Goal: Use online tool/utility

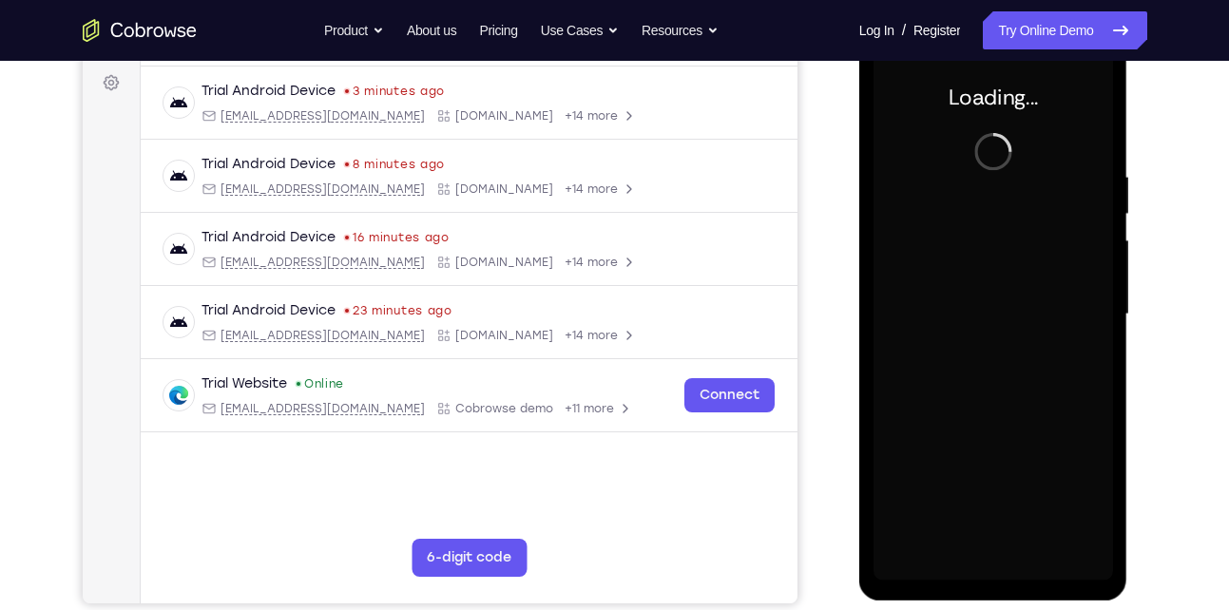
scroll to position [281, 0]
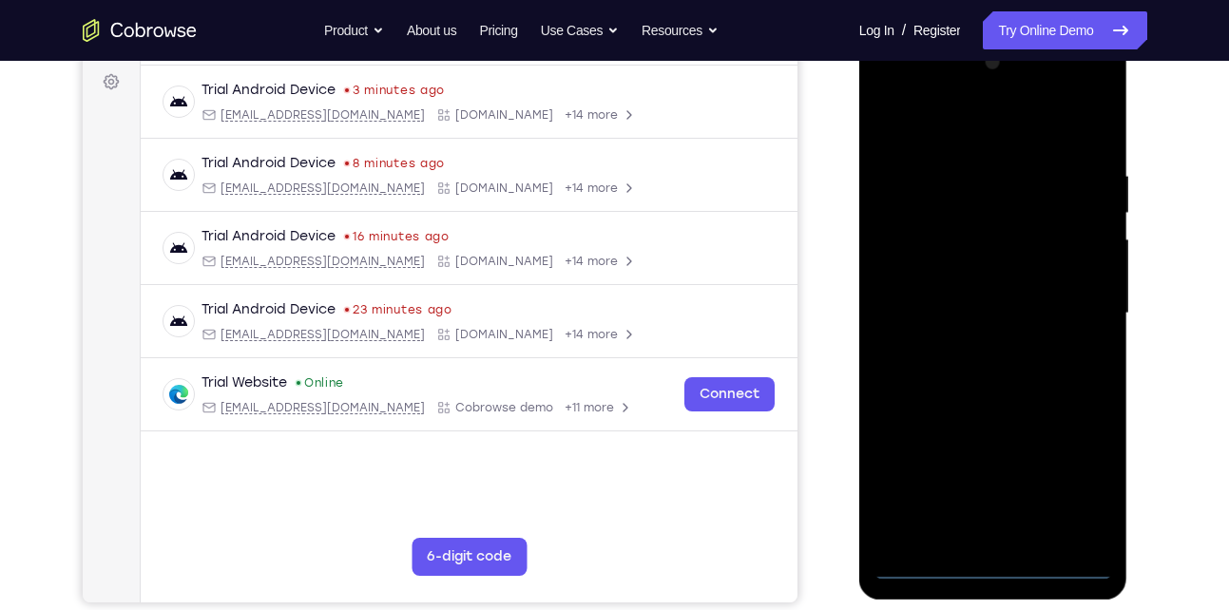
click at [991, 568] on div at bounding box center [994, 314] width 240 height 532
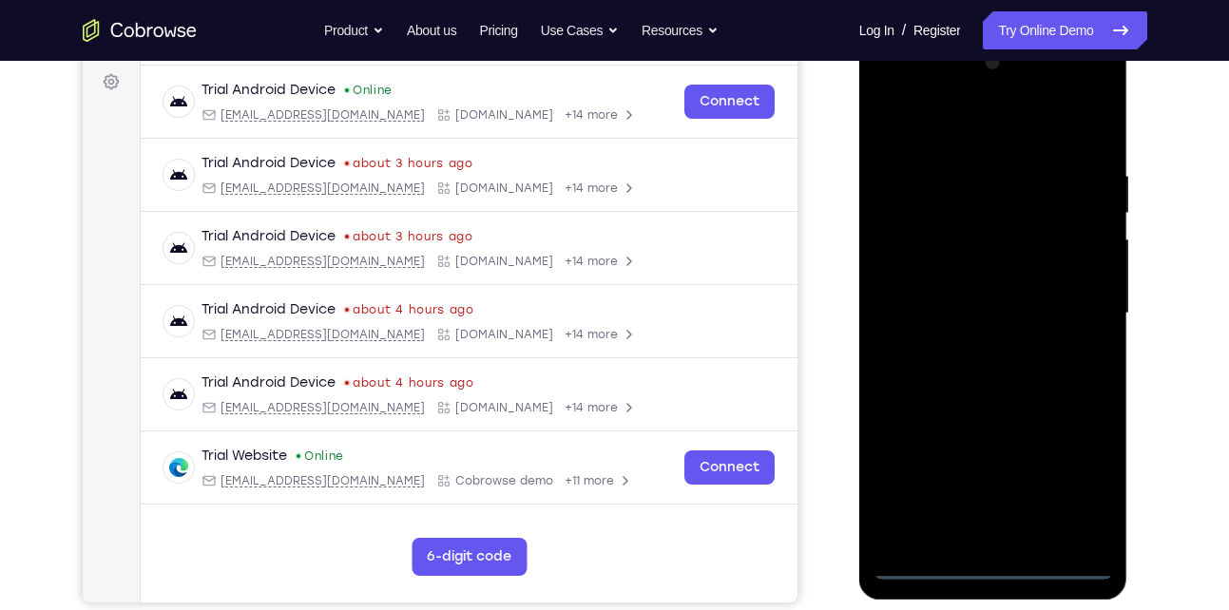
click at [1083, 471] on div at bounding box center [994, 314] width 240 height 532
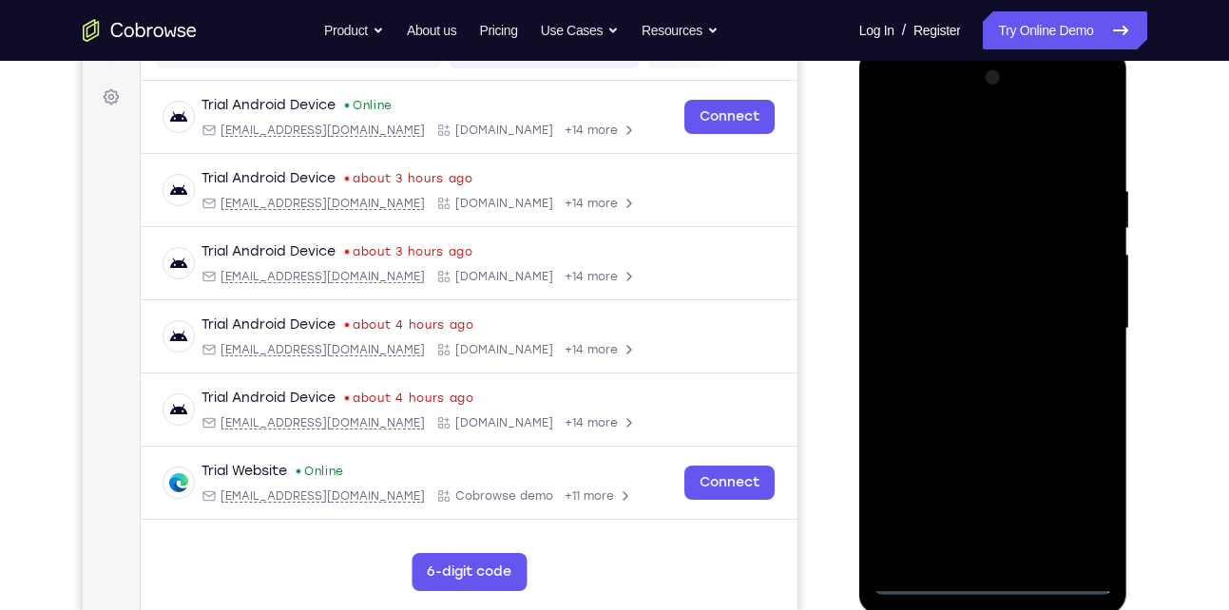
scroll to position [265, 0]
drag, startPoint x: 890, startPoint y: 110, endPoint x: 902, endPoint y: 122, distance: 16.8
click at [890, 110] on div at bounding box center [994, 330] width 240 height 532
click at [1064, 327] on div at bounding box center [994, 330] width 240 height 532
click at [975, 363] on div at bounding box center [994, 330] width 240 height 532
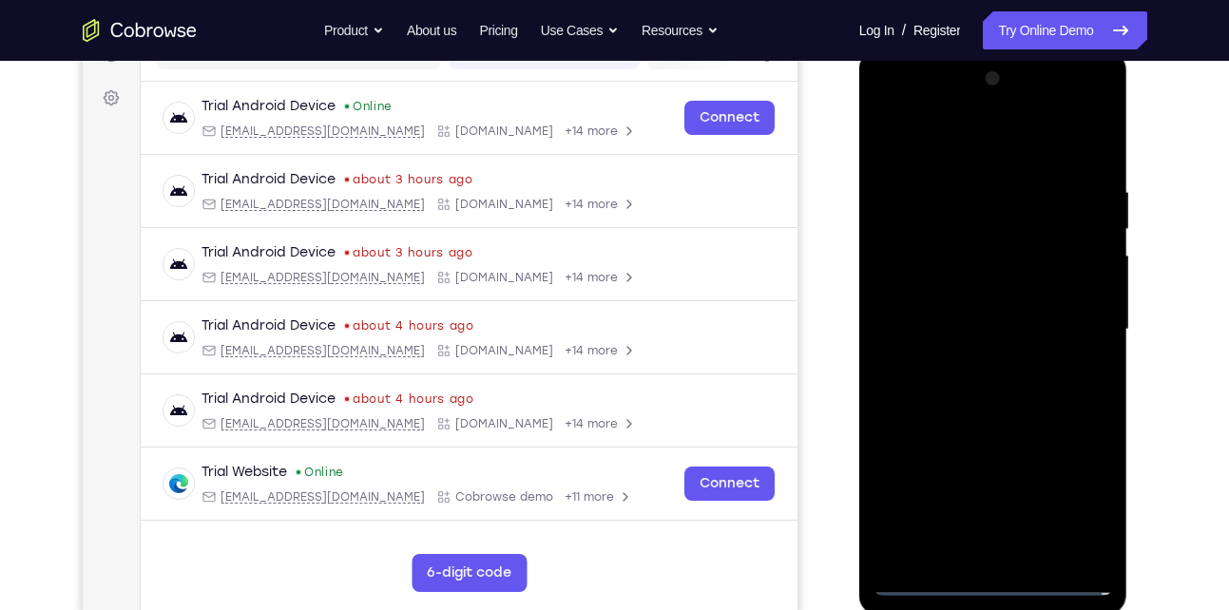
click at [971, 289] on div at bounding box center [994, 330] width 240 height 532
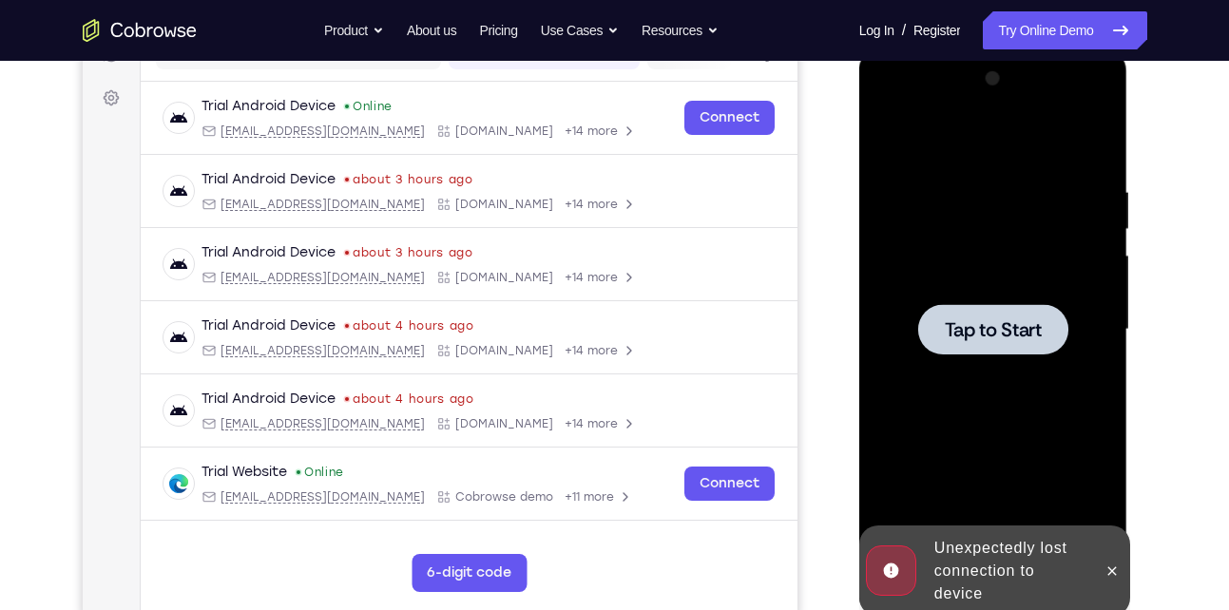
click at [982, 300] on div at bounding box center [994, 330] width 240 height 532
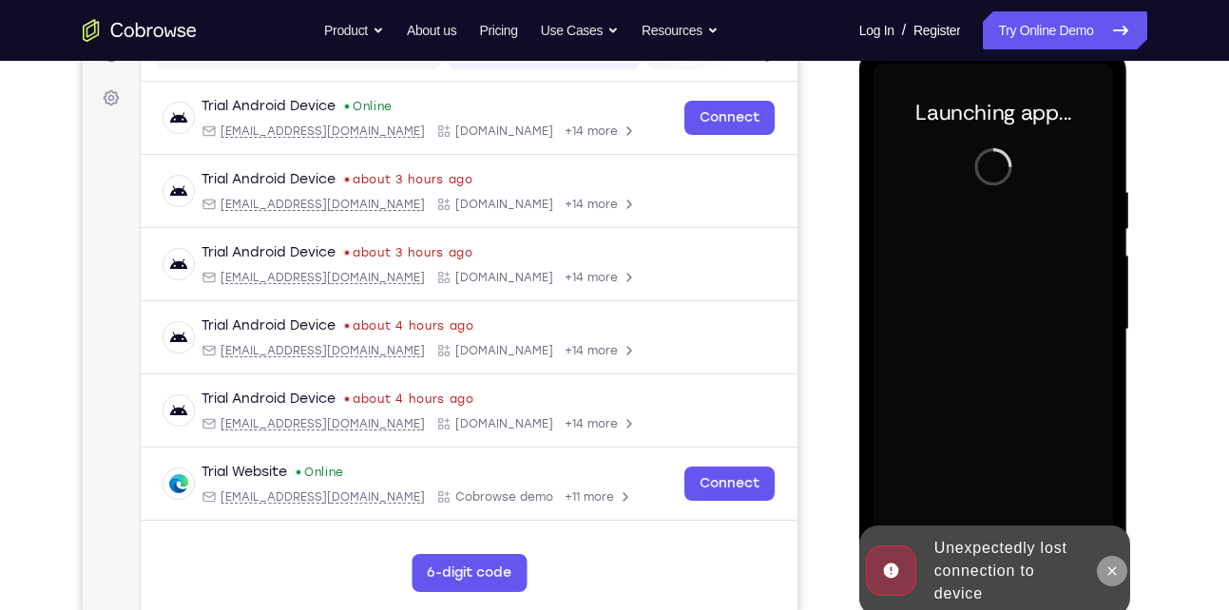
click at [1108, 571] on icon at bounding box center [1112, 571] width 15 height 15
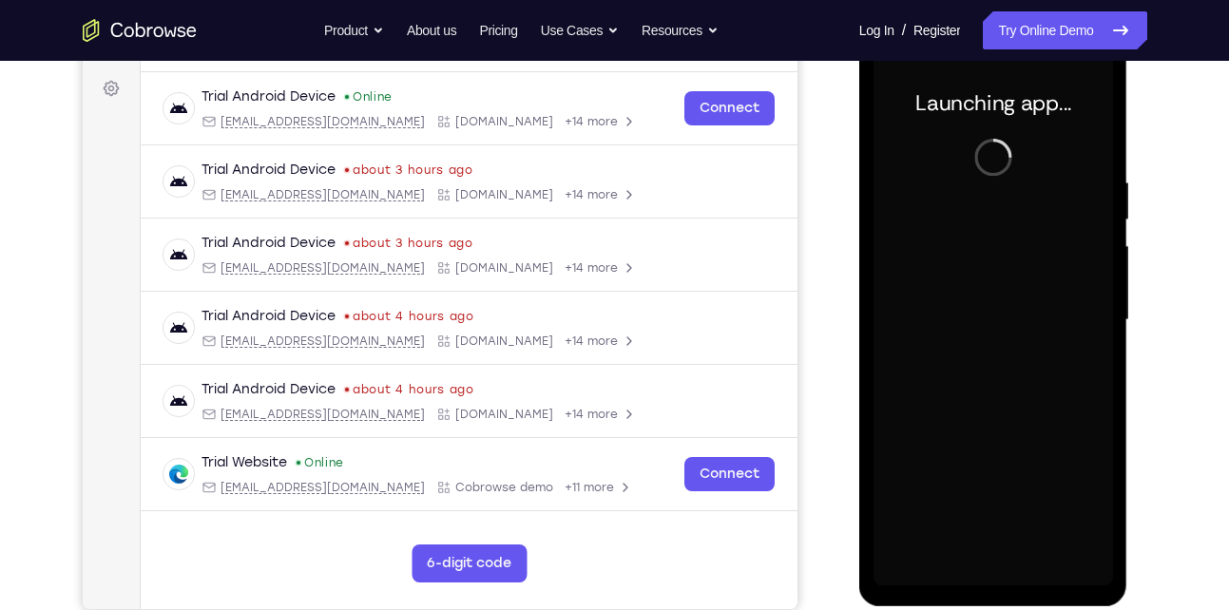
scroll to position [276, 0]
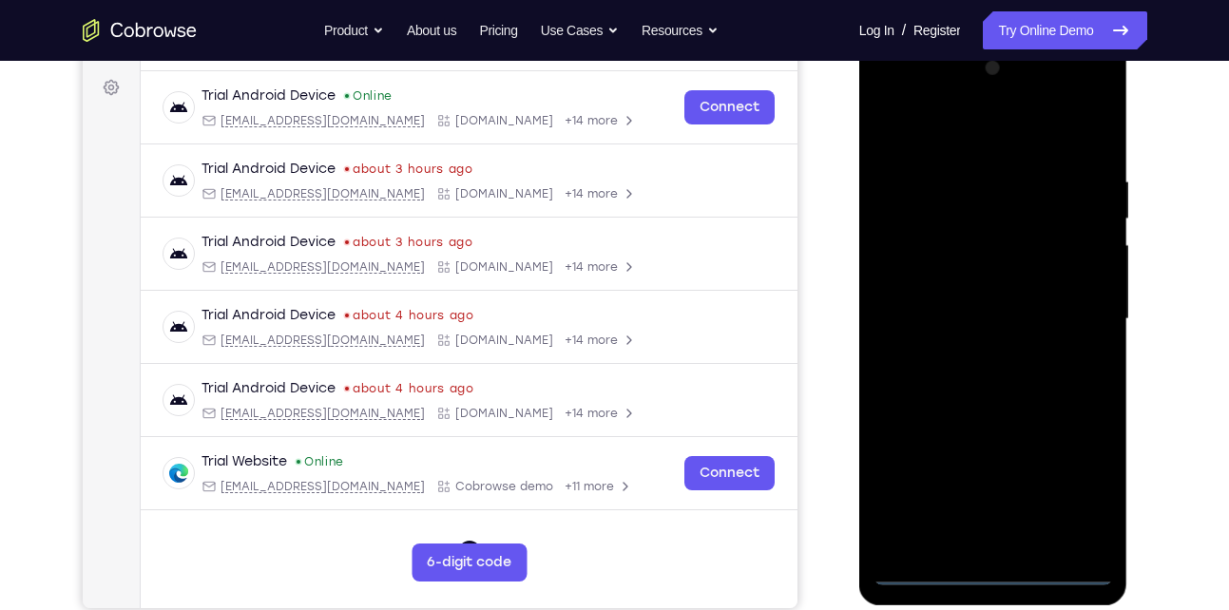
click at [990, 569] on div at bounding box center [994, 319] width 240 height 532
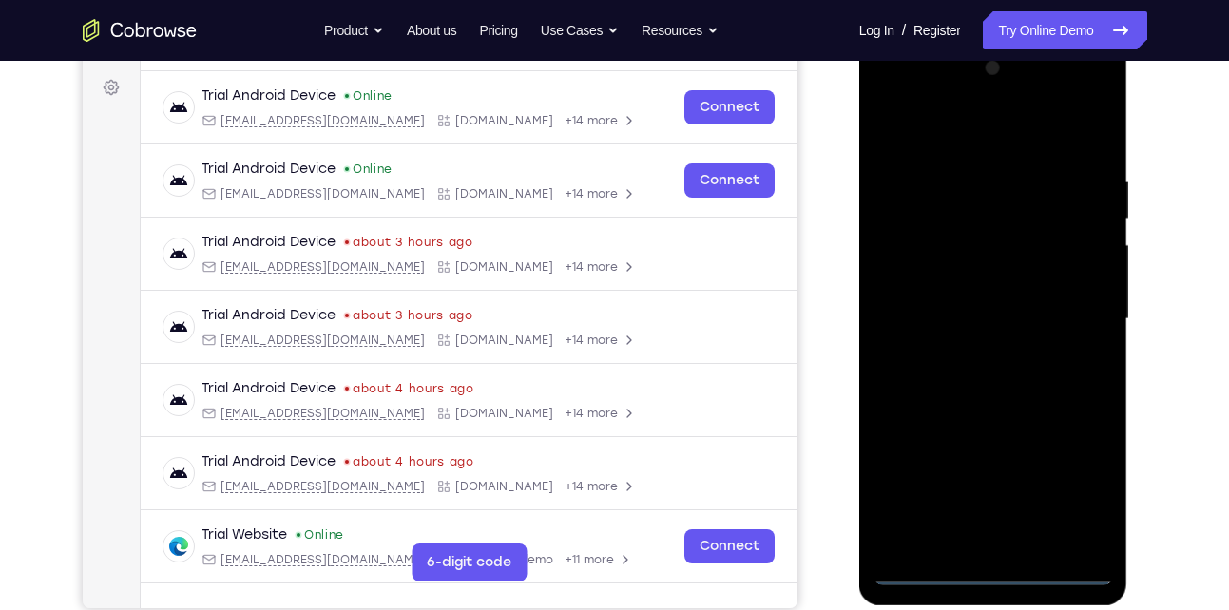
click at [1078, 495] on div at bounding box center [994, 319] width 240 height 532
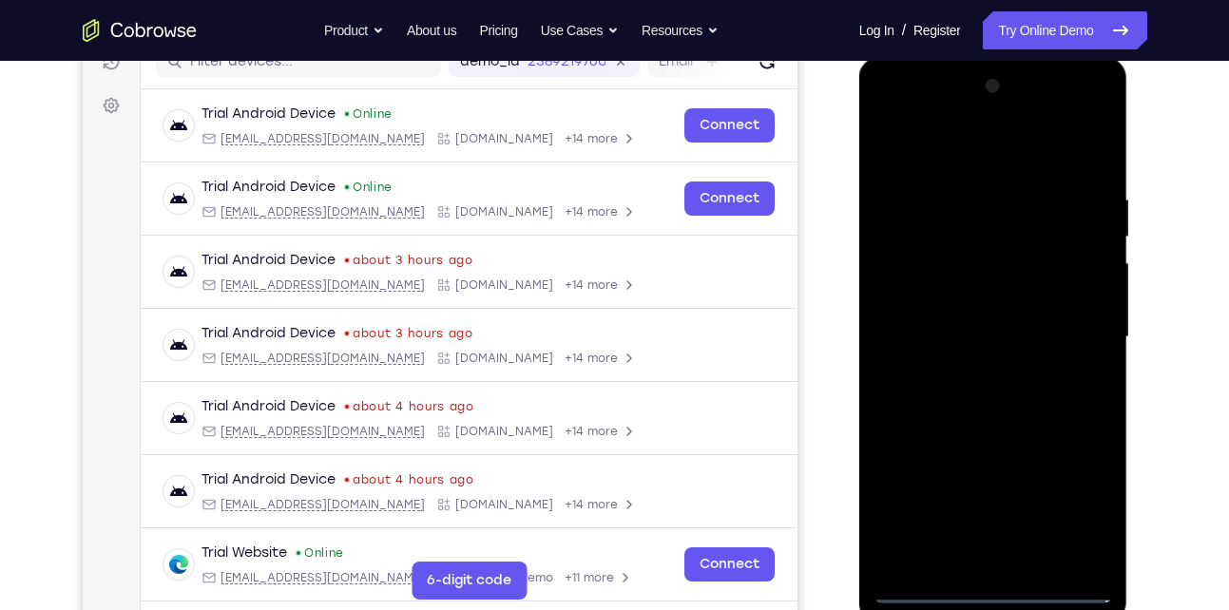
scroll to position [257, 0]
click at [947, 246] on div at bounding box center [994, 338] width 240 height 532
click at [1070, 502] on div at bounding box center [994, 338] width 240 height 532
click at [905, 113] on div at bounding box center [994, 338] width 240 height 532
click at [1075, 334] on div at bounding box center [994, 338] width 240 height 532
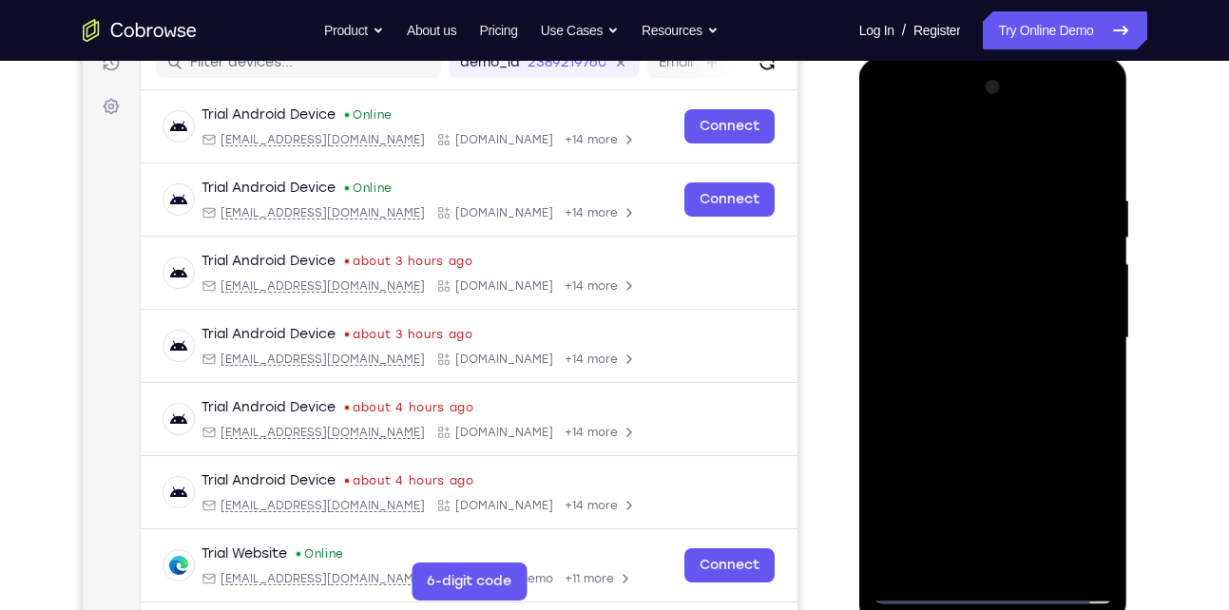
click at [973, 371] on div at bounding box center [994, 338] width 240 height 532
click at [969, 323] on div at bounding box center [994, 338] width 240 height 532
click at [954, 300] on div at bounding box center [994, 338] width 240 height 532
click at [901, 344] on div at bounding box center [994, 338] width 240 height 532
click at [920, 403] on div at bounding box center [994, 338] width 240 height 532
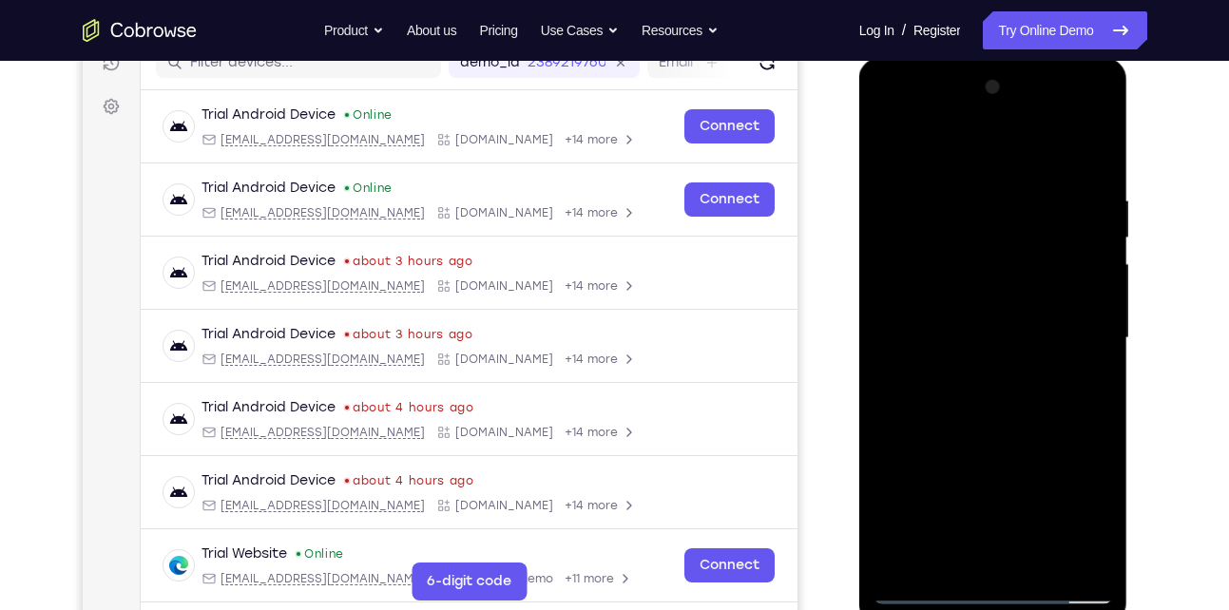
click at [1009, 397] on div at bounding box center [994, 338] width 240 height 532
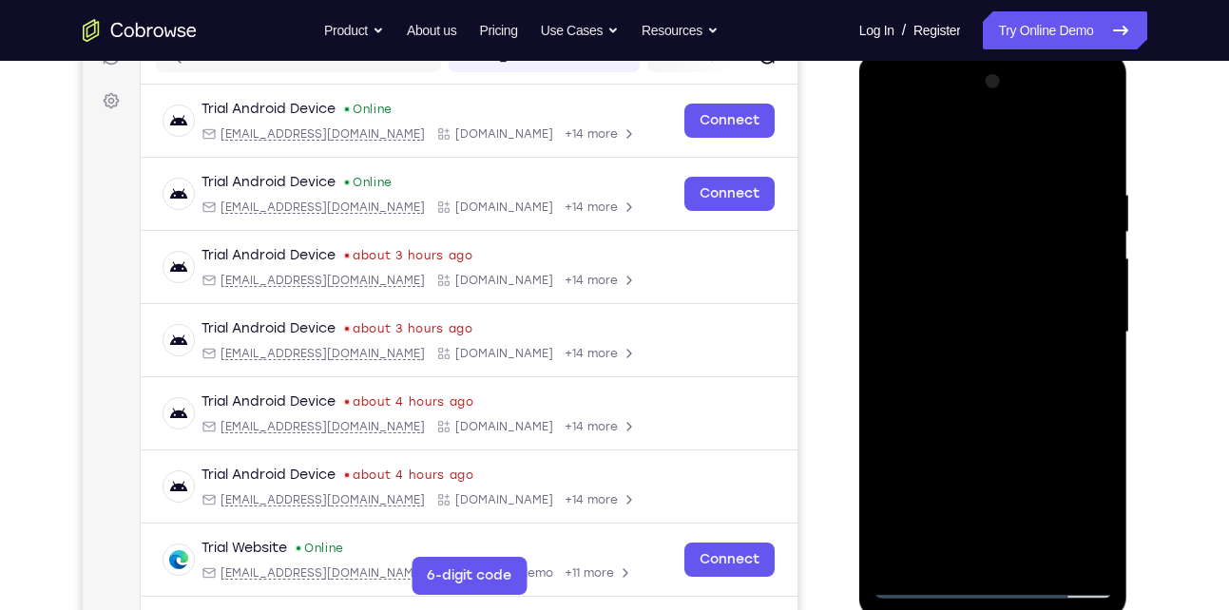
scroll to position [266, 0]
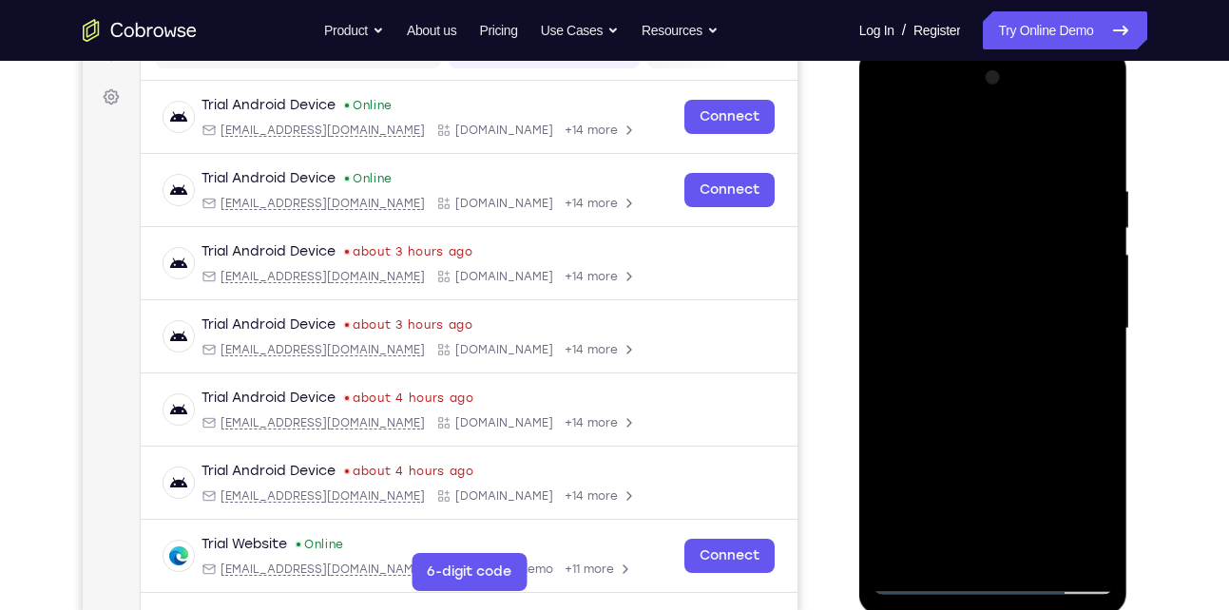
click at [974, 387] on div at bounding box center [994, 329] width 240 height 532
click at [957, 416] on div at bounding box center [994, 329] width 240 height 532
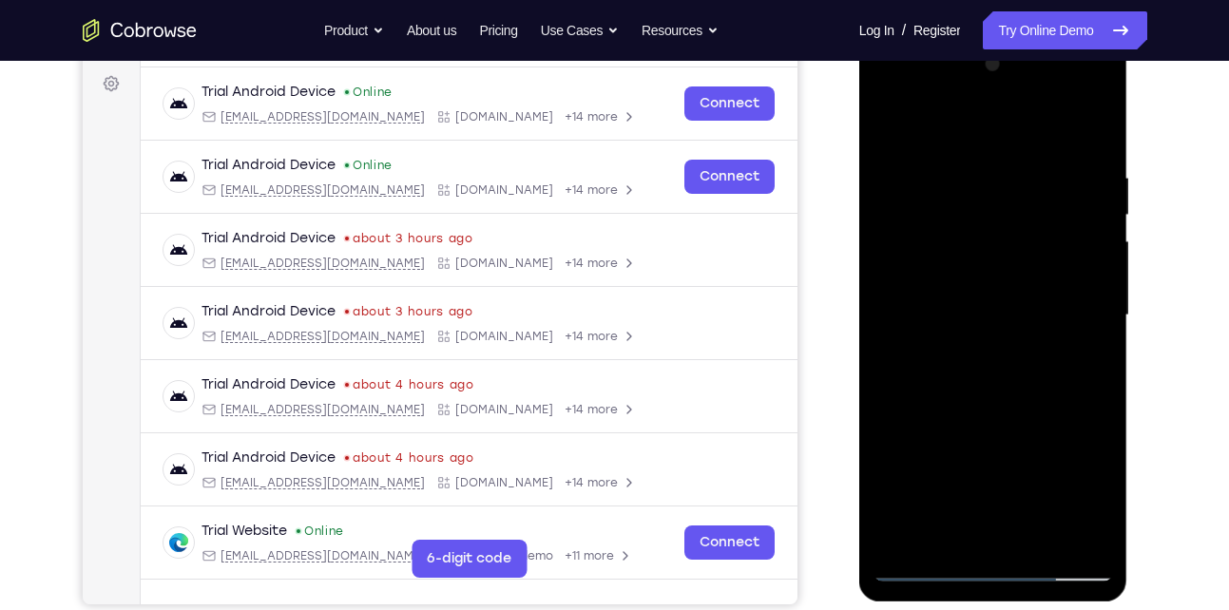
scroll to position [280, 0]
click at [1039, 536] on div at bounding box center [994, 314] width 240 height 532
click at [973, 415] on div at bounding box center [994, 314] width 240 height 532
click at [897, 120] on div at bounding box center [994, 314] width 240 height 532
drag, startPoint x: 971, startPoint y: 393, endPoint x: 981, endPoint y: 310, distance: 83.2
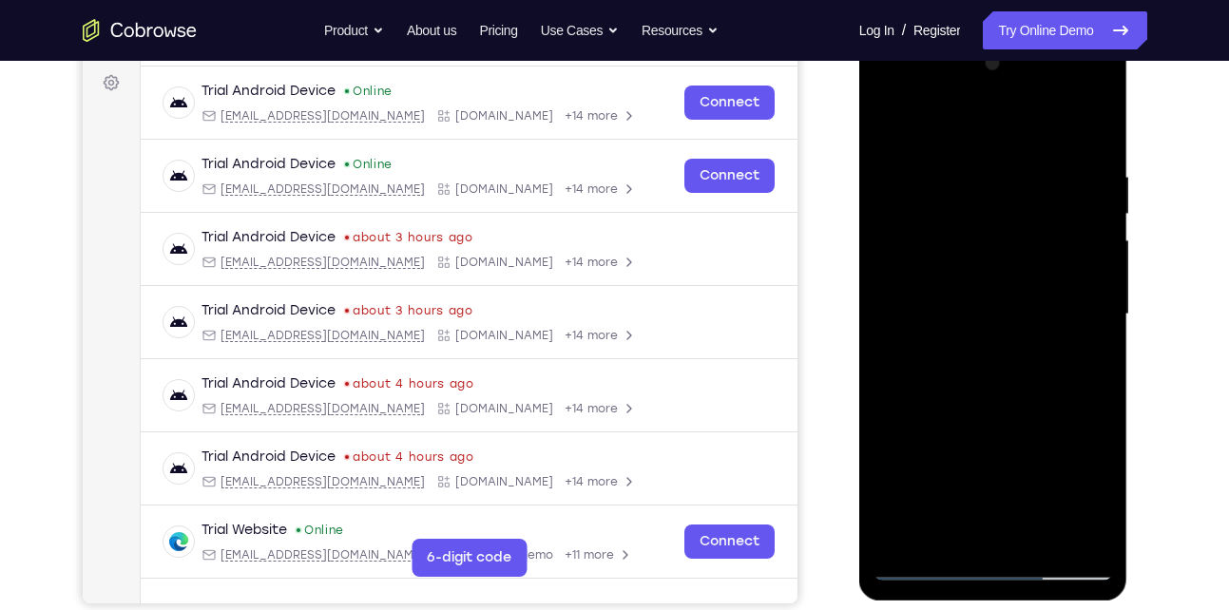
click at [981, 310] on div at bounding box center [994, 314] width 240 height 532
drag, startPoint x: 1031, startPoint y: 379, endPoint x: 1032, endPoint y: 308, distance: 71.3
click at [1032, 308] on div at bounding box center [994, 314] width 240 height 532
click at [985, 255] on div at bounding box center [994, 314] width 240 height 532
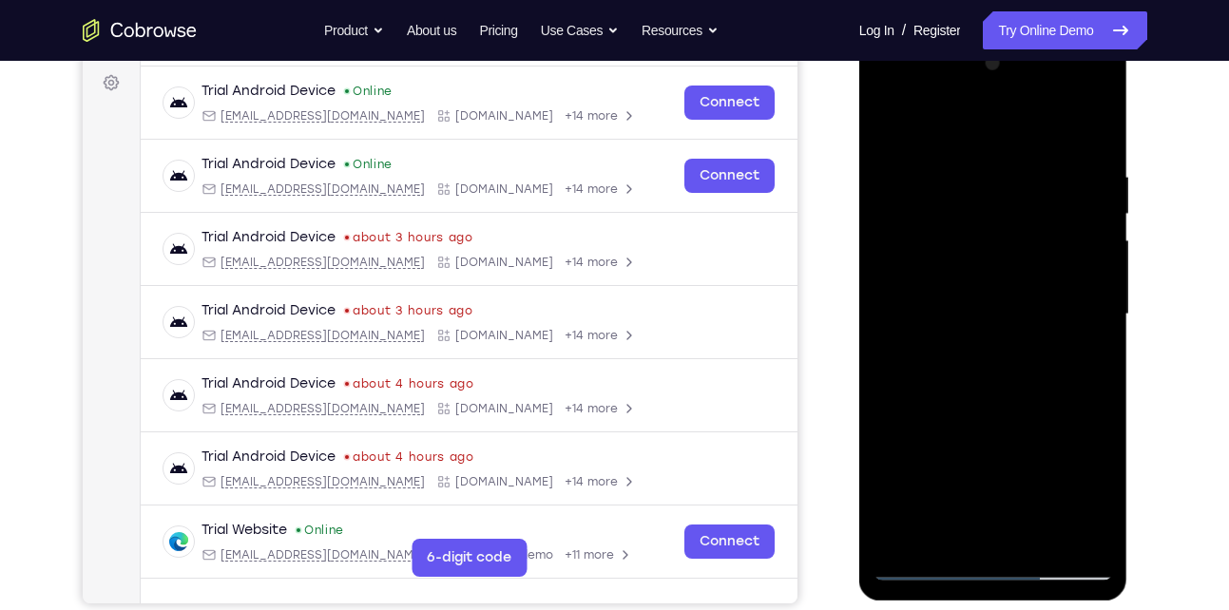
click at [985, 255] on div at bounding box center [994, 314] width 240 height 532
click at [989, 291] on div at bounding box center [994, 314] width 240 height 532
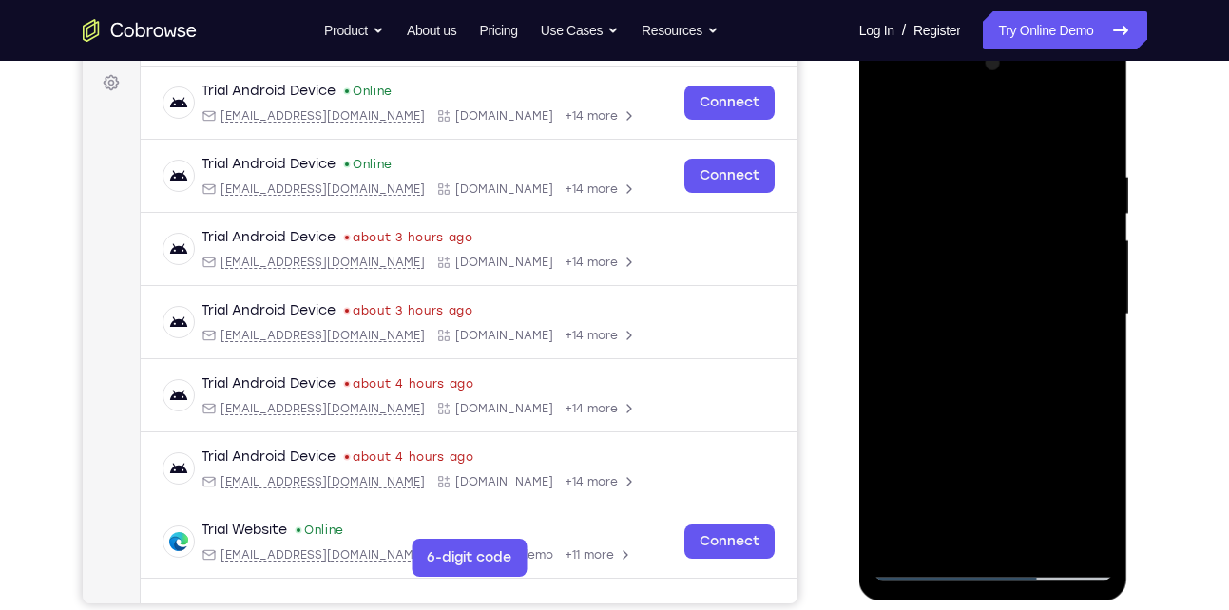
drag, startPoint x: 992, startPoint y: 432, endPoint x: 992, endPoint y: 299, distance: 132.1
click at [992, 299] on div at bounding box center [994, 314] width 240 height 532
click at [943, 408] on div at bounding box center [994, 314] width 240 height 532
click at [948, 303] on div at bounding box center [994, 314] width 240 height 532
drag, startPoint x: 1022, startPoint y: 205, endPoint x: 1001, endPoint y: 319, distance: 116.0
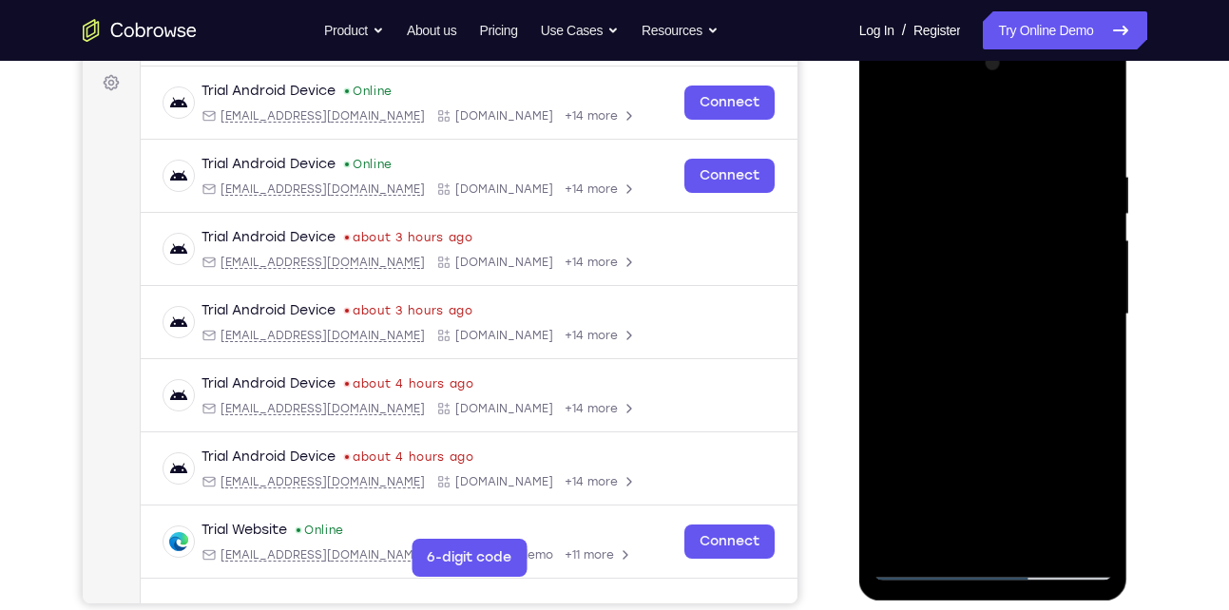
click at [1001, 319] on div at bounding box center [994, 314] width 240 height 532
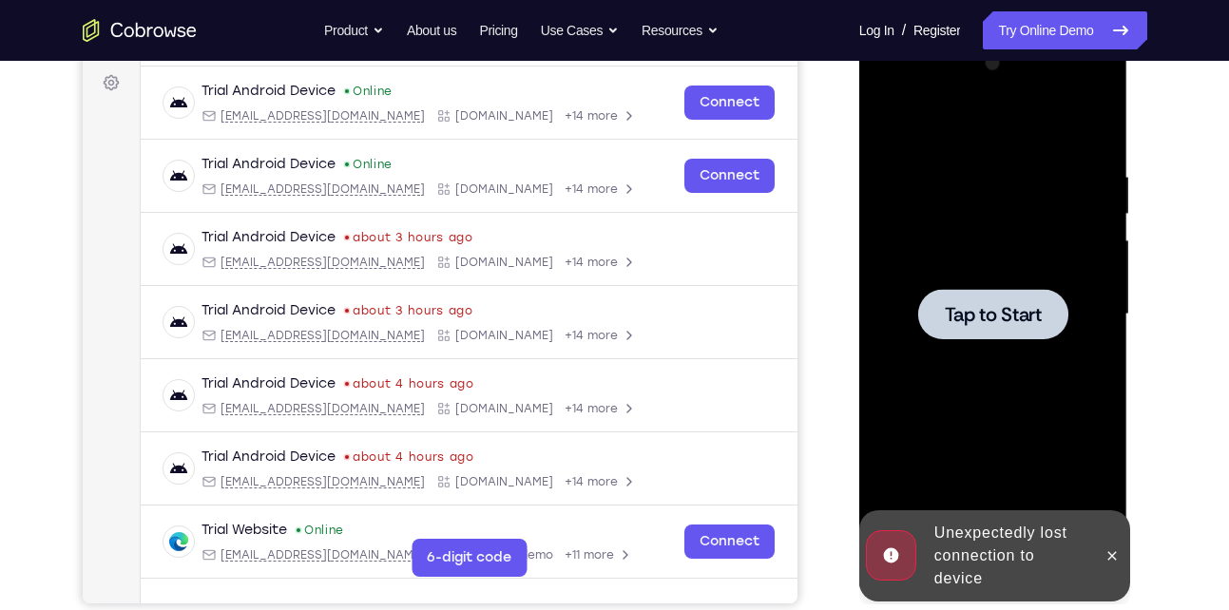
click at [985, 374] on div at bounding box center [994, 314] width 240 height 532
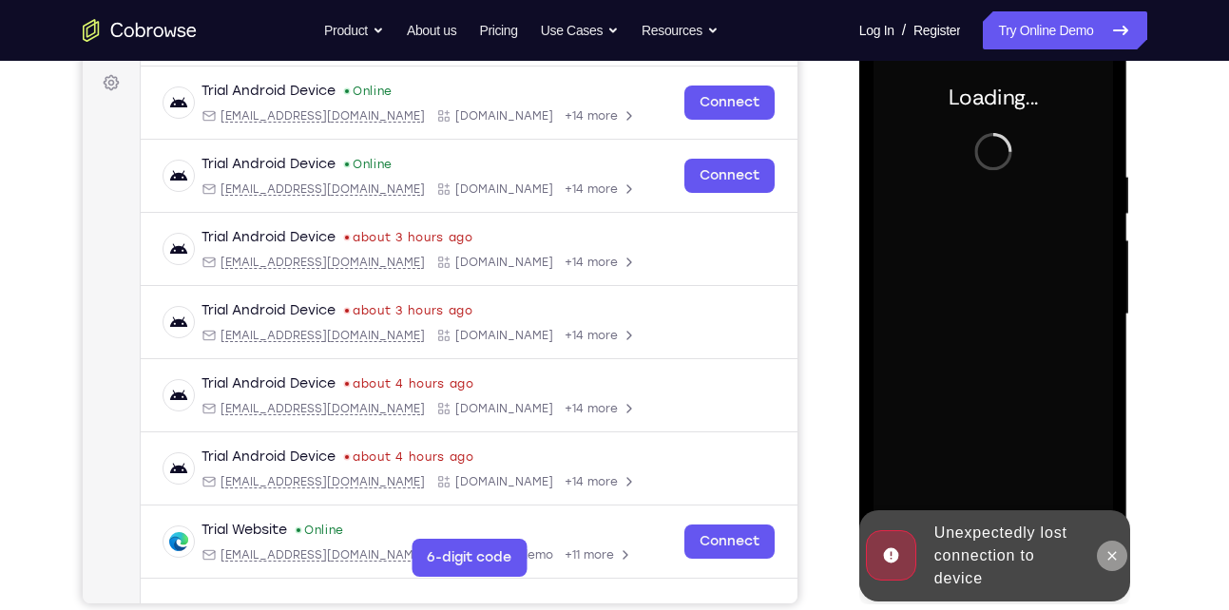
click at [1109, 548] on icon at bounding box center [1112, 555] width 15 height 15
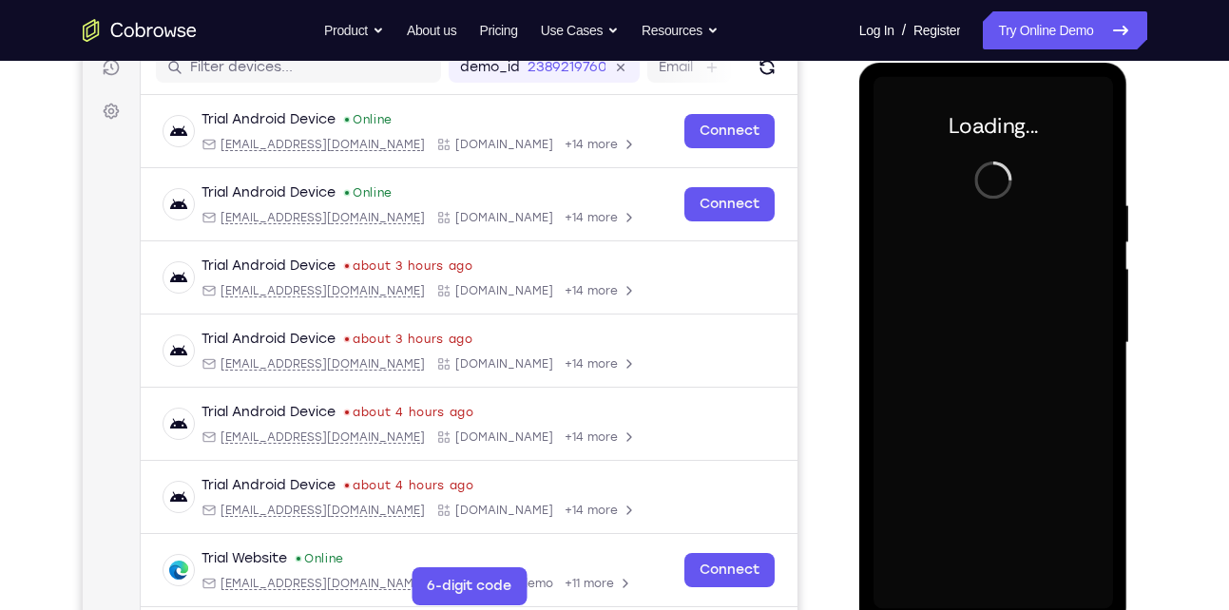
scroll to position [250, 0]
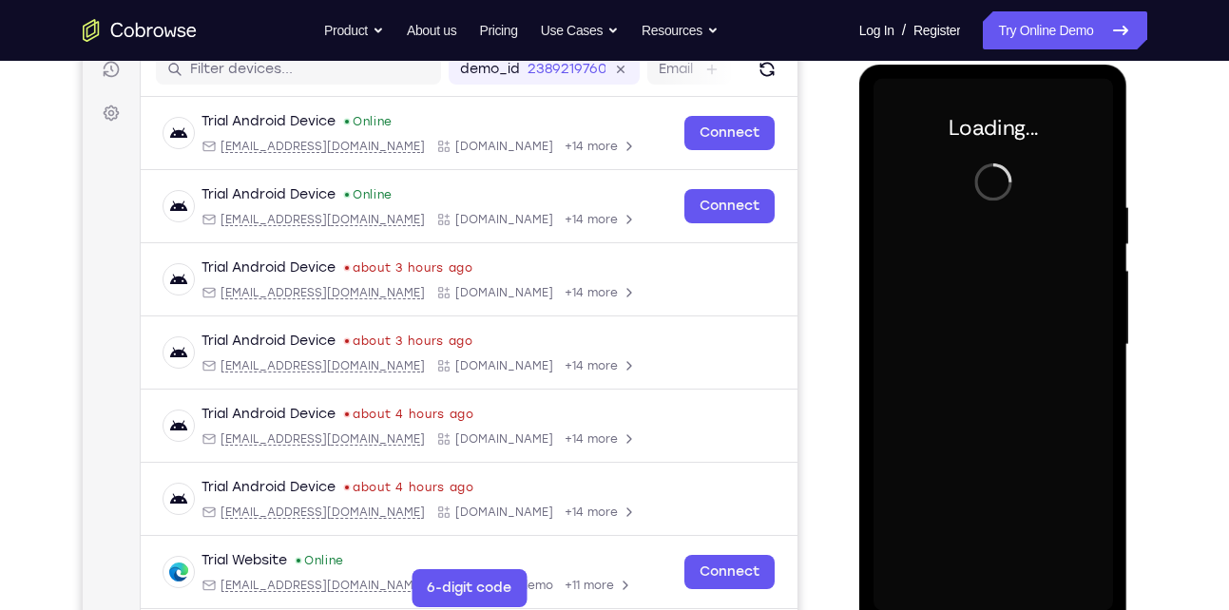
click at [911, 319] on div at bounding box center [994, 345] width 240 height 532
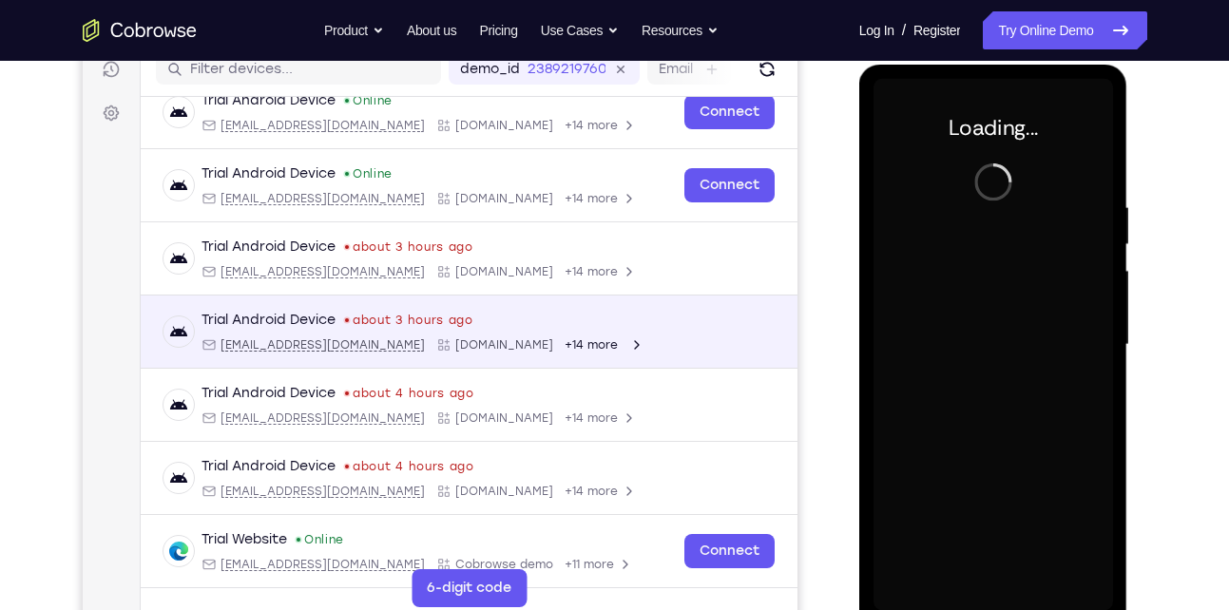
scroll to position [0, 0]
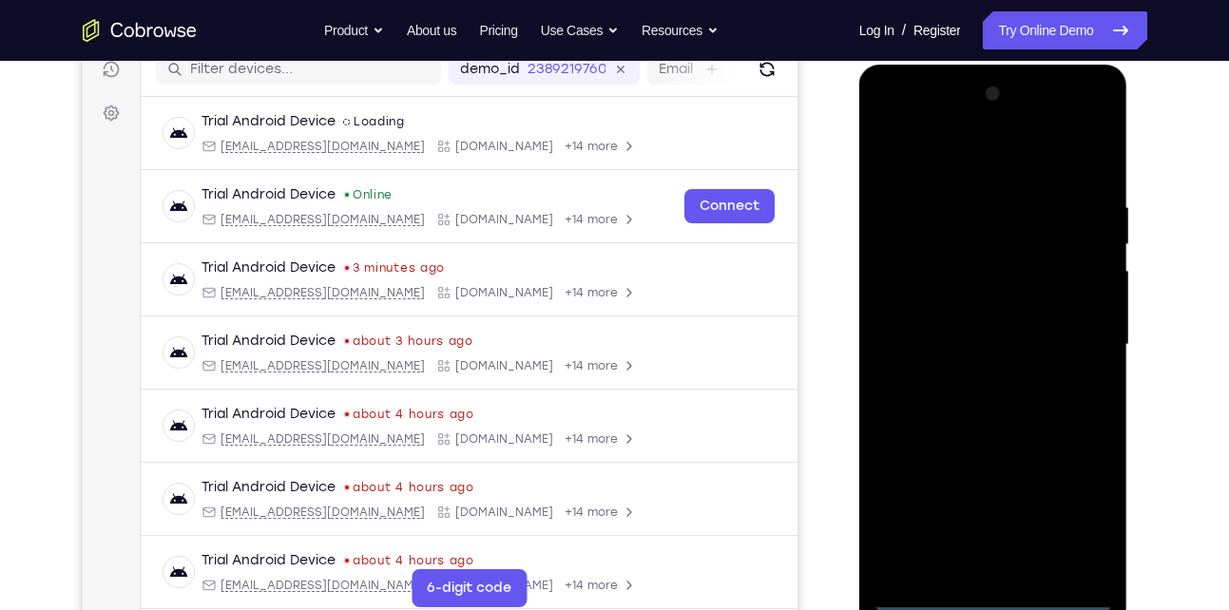
click at [994, 607] on div at bounding box center [994, 345] width 240 height 532
click at [1077, 507] on div at bounding box center [994, 345] width 240 height 532
click at [900, 122] on div at bounding box center [994, 345] width 240 height 532
click at [1070, 326] on div at bounding box center [994, 345] width 240 height 532
click at [971, 380] on div at bounding box center [994, 345] width 240 height 532
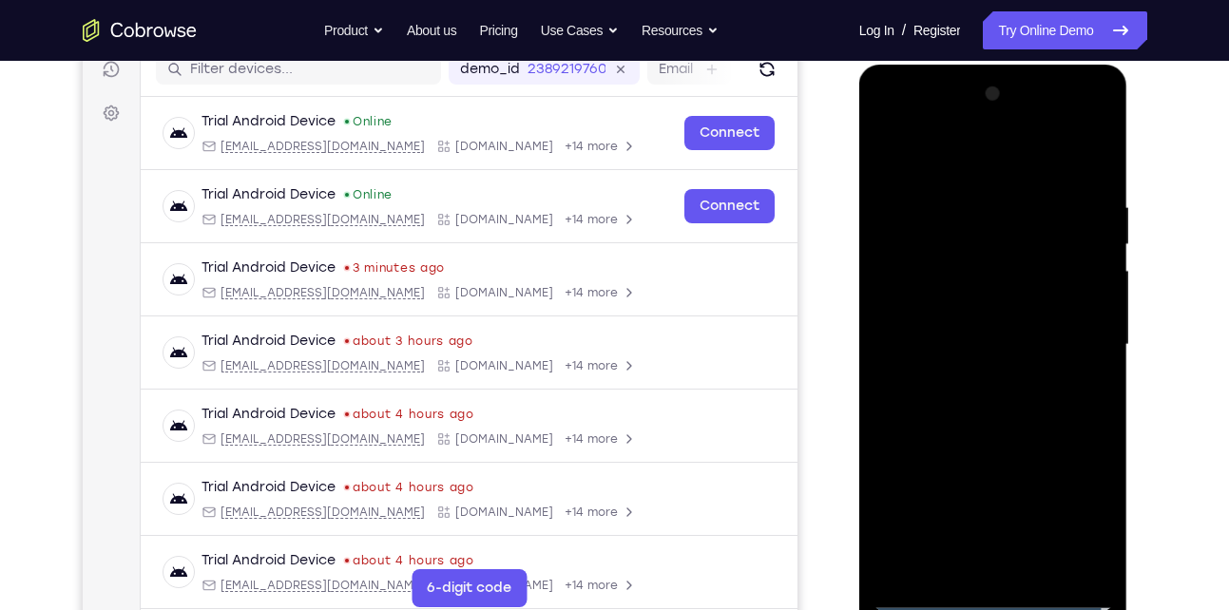
click at [962, 334] on div at bounding box center [994, 345] width 240 height 532
click at [920, 306] on div at bounding box center [994, 345] width 240 height 532
click at [916, 343] on div at bounding box center [994, 345] width 240 height 532
click at [934, 409] on div at bounding box center [994, 345] width 240 height 532
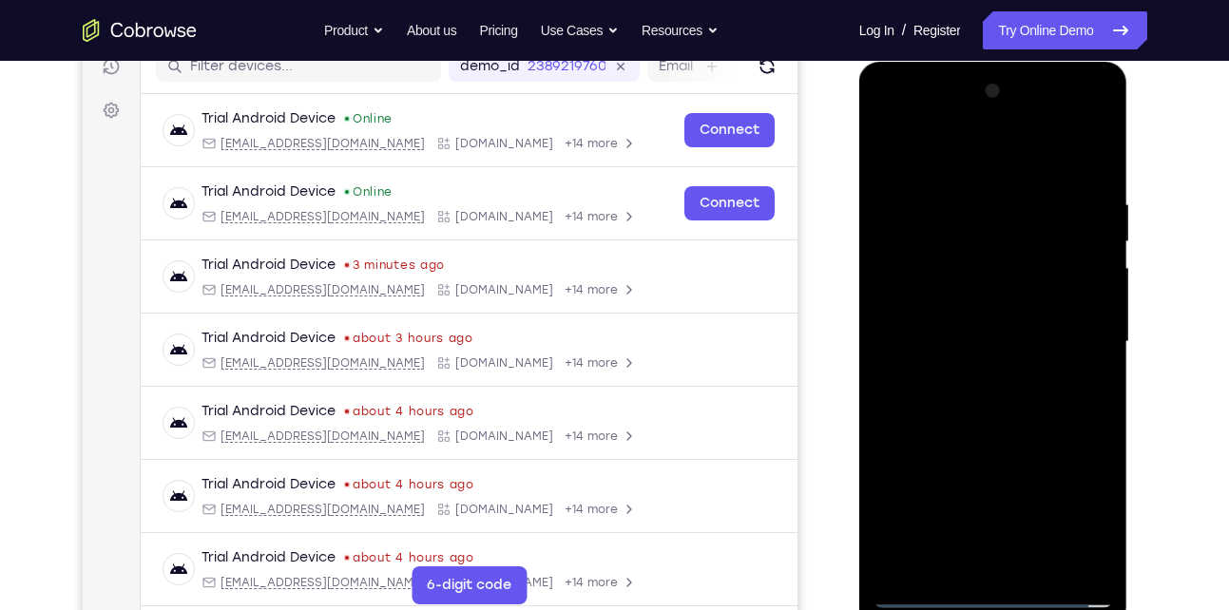
scroll to position [254, 0]
click at [983, 399] on div at bounding box center [994, 341] width 240 height 532
click at [983, 411] on div at bounding box center [994, 341] width 240 height 532
click at [1000, 434] on div at bounding box center [994, 341] width 240 height 532
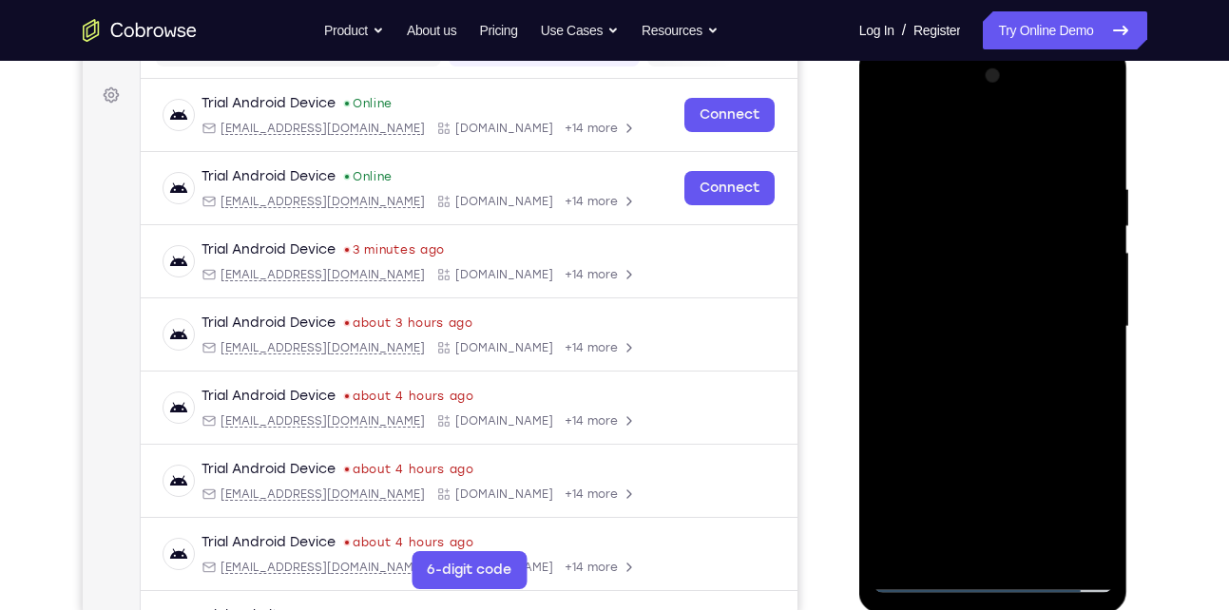
scroll to position [269, 0]
click at [980, 415] on div at bounding box center [994, 326] width 240 height 532
click at [963, 185] on div at bounding box center [994, 326] width 240 height 532
click at [1085, 305] on div at bounding box center [994, 326] width 240 height 532
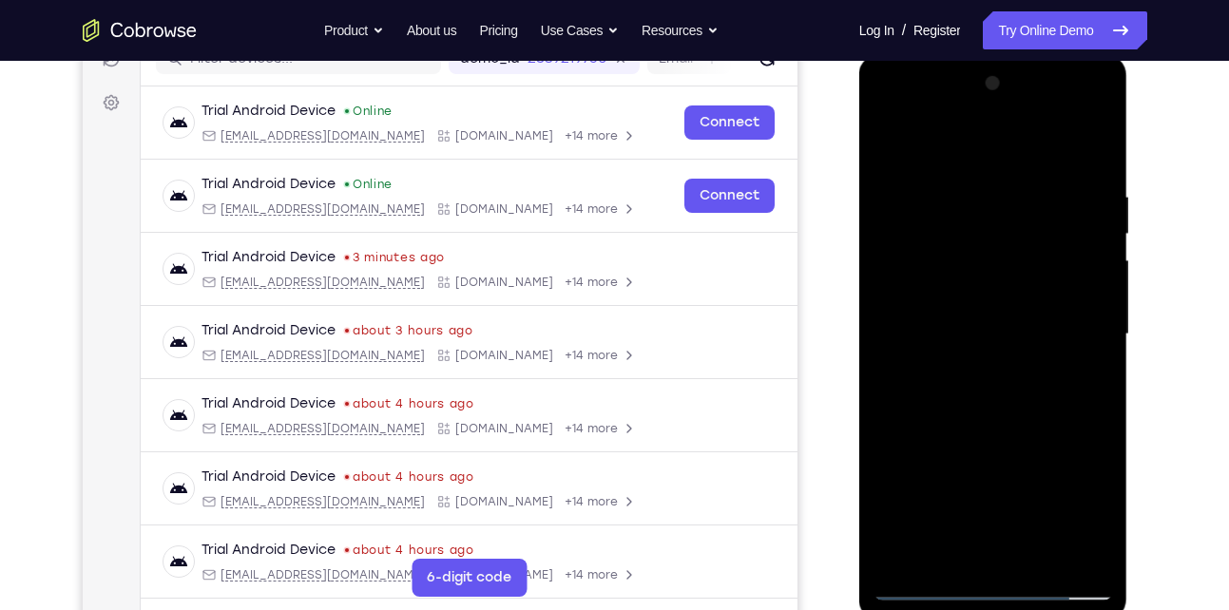
scroll to position [260, 0]
click at [1086, 424] on div at bounding box center [994, 335] width 240 height 532
click at [1083, 285] on div at bounding box center [994, 335] width 240 height 532
click at [1089, 299] on div at bounding box center [994, 335] width 240 height 532
click at [1087, 298] on div at bounding box center [994, 335] width 240 height 532
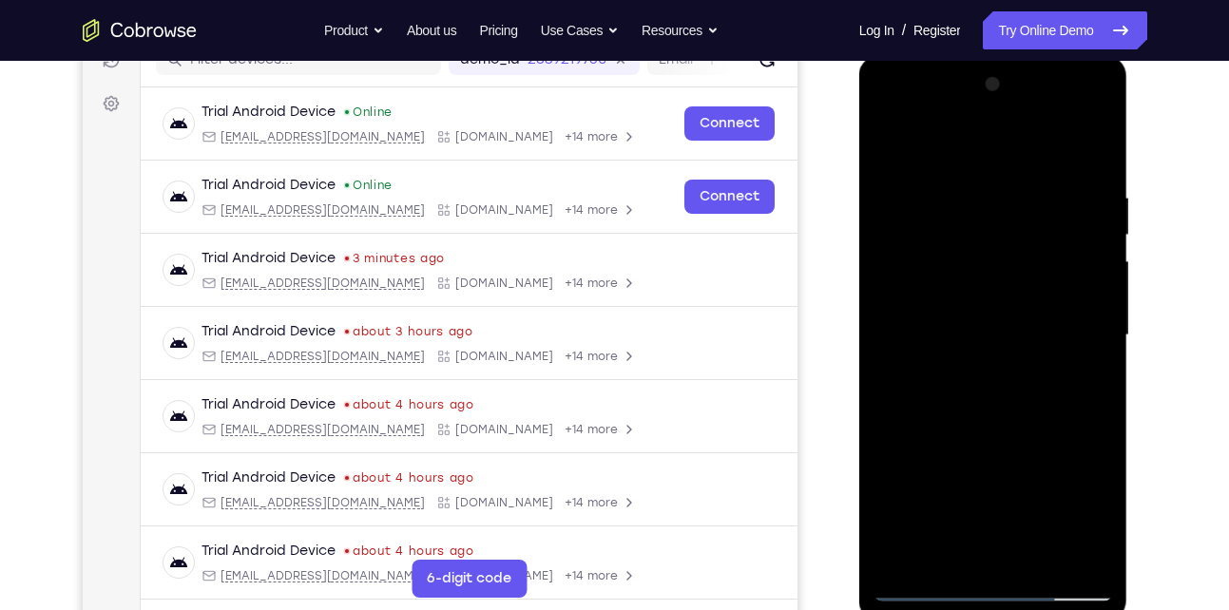
click at [1089, 383] on div at bounding box center [994, 335] width 240 height 532
click at [1087, 301] on div at bounding box center [994, 335] width 240 height 532
click at [1089, 269] on div at bounding box center [994, 335] width 240 height 532
click at [1089, 275] on div at bounding box center [994, 335] width 240 height 532
drag, startPoint x: 1083, startPoint y: 282, endPoint x: 982, endPoint y: 281, distance: 100.8
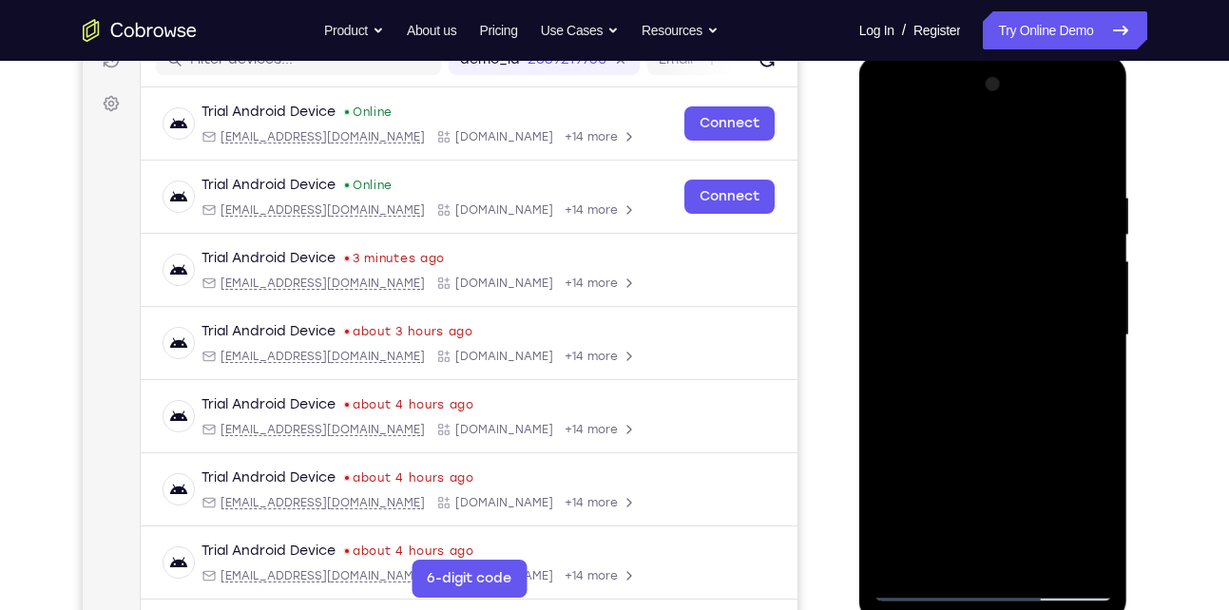
click at [982, 281] on div at bounding box center [994, 335] width 240 height 532
drag, startPoint x: 1076, startPoint y: 322, endPoint x: 966, endPoint y: 319, distance: 110.3
click at [966, 319] on div at bounding box center [994, 335] width 240 height 532
drag, startPoint x: 1067, startPoint y: 300, endPoint x: 890, endPoint y: 284, distance: 178.5
click at [890, 284] on div at bounding box center [994, 335] width 240 height 532
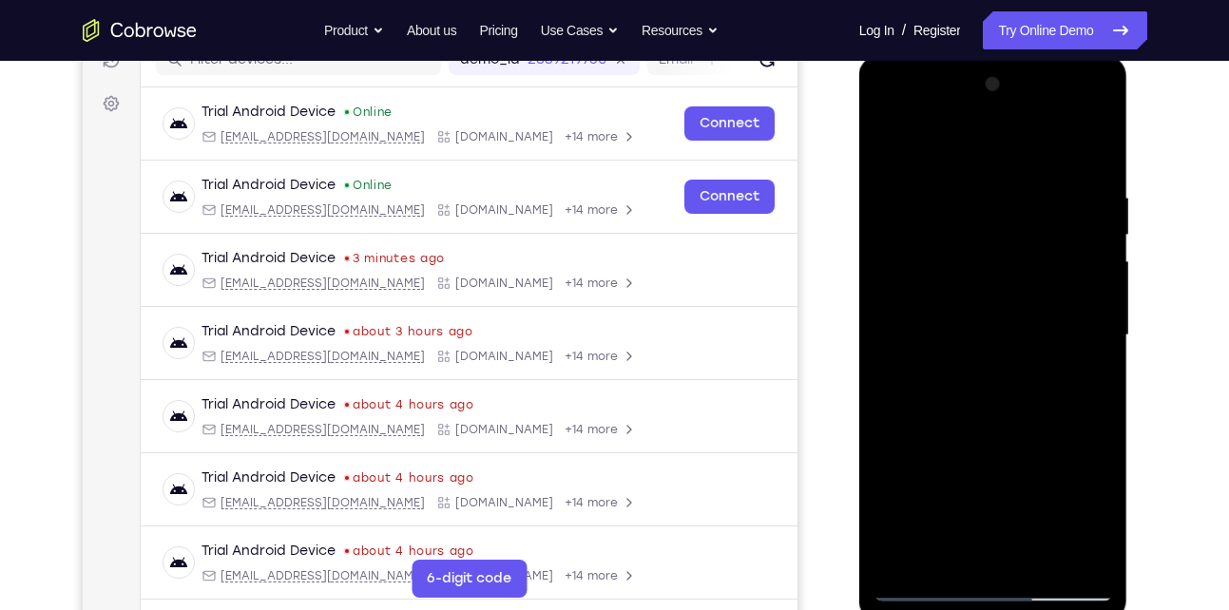
drag, startPoint x: 1066, startPoint y: 319, endPoint x: 991, endPoint y: 315, distance: 74.3
click at [991, 315] on div at bounding box center [994, 335] width 240 height 532
drag, startPoint x: 1086, startPoint y: 298, endPoint x: 980, endPoint y: 301, distance: 106.5
click at [980, 301] on div at bounding box center [994, 335] width 240 height 532
drag, startPoint x: 1067, startPoint y: 229, endPoint x: 992, endPoint y: 231, distance: 75.1
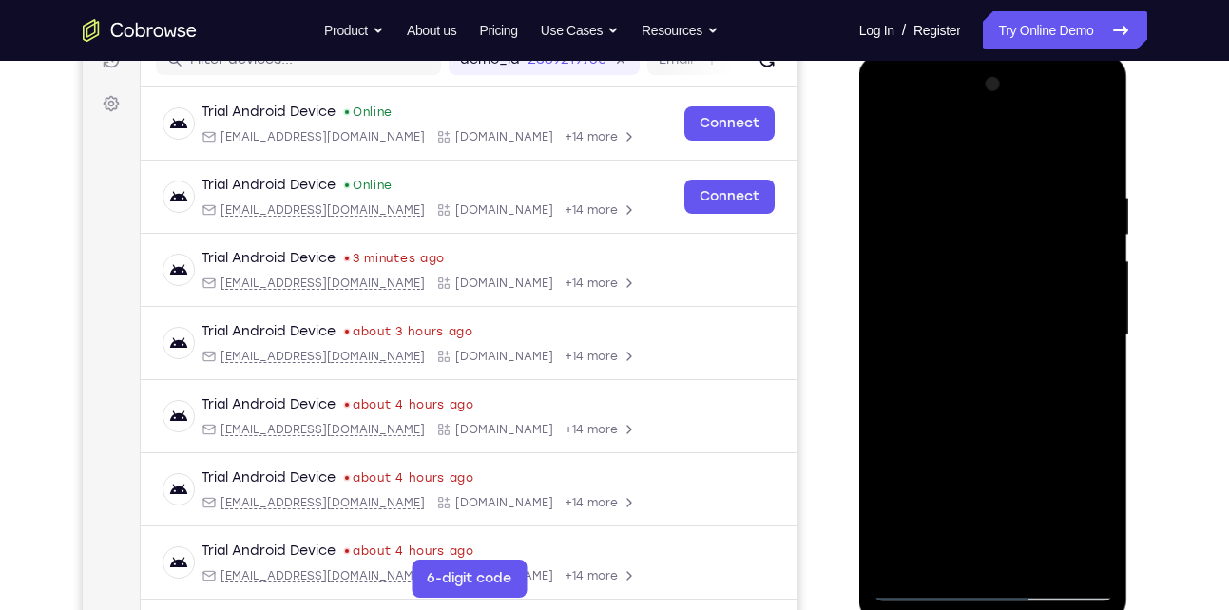
click at [992, 231] on div at bounding box center [994, 335] width 240 height 532
click at [1092, 152] on div at bounding box center [994, 335] width 240 height 532
click at [1035, 553] on div at bounding box center [994, 335] width 240 height 532
click at [995, 440] on div at bounding box center [994, 335] width 240 height 532
click at [975, 326] on div at bounding box center [994, 335] width 240 height 532
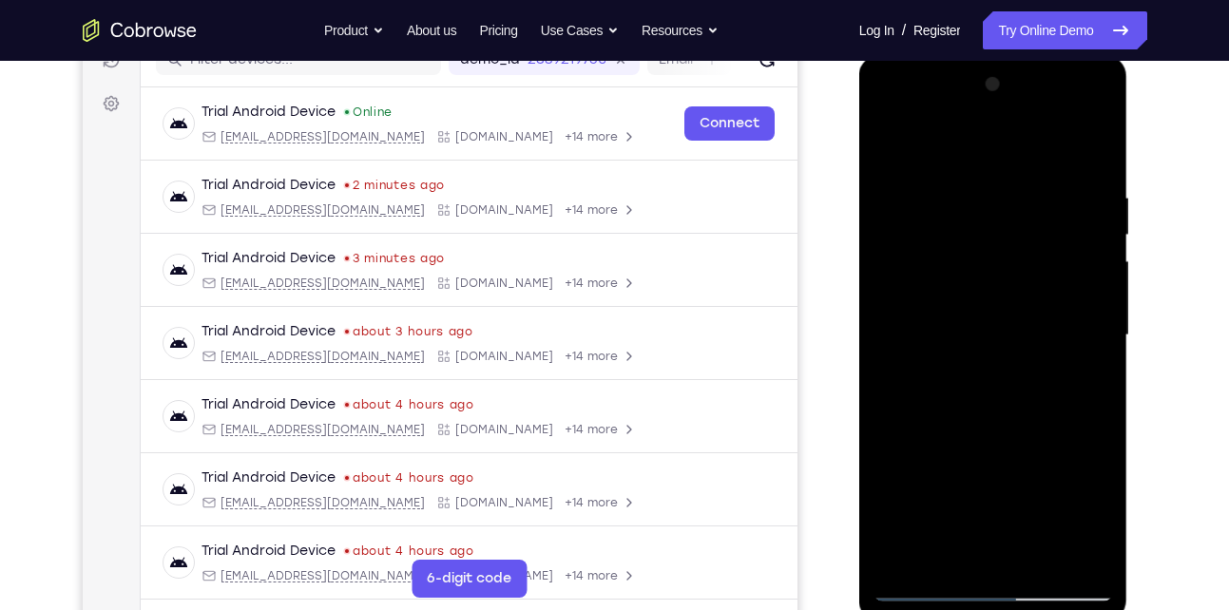
click at [957, 548] on div at bounding box center [994, 335] width 240 height 532
click at [1080, 381] on div at bounding box center [994, 335] width 240 height 532
click at [961, 383] on div at bounding box center [994, 335] width 240 height 532
click at [1090, 383] on div at bounding box center [994, 335] width 240 height 532
click at [892, 148] on div at bounding box center [994, 335] width 240 height 532
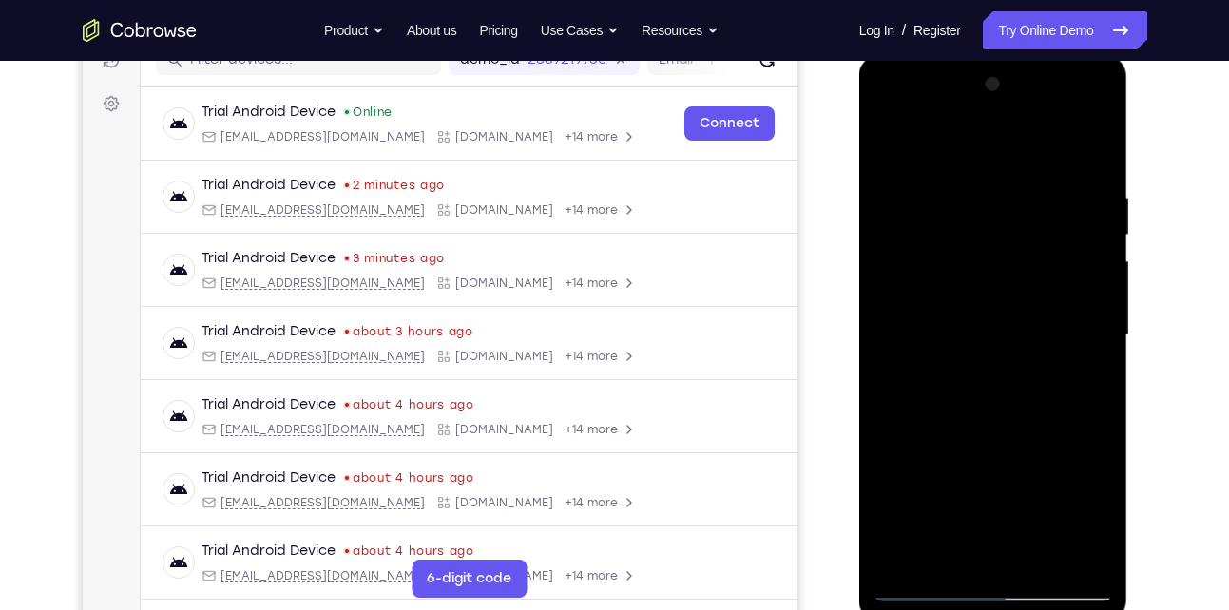
click at [934, 363] on div at bounding box center [994, 335] width 240 height 532
click at [953, 553] on div at bounding box center [994, 335] width 240 height 532
click at [1088, 387] on div at bounding box center [994, 335] width 240 height 532
click at [1090, 383] on div at bounding box center [994, 335] width 240 height 532
click at [1075, 382] on div at bounding box center [994, 335] width 240 height 532
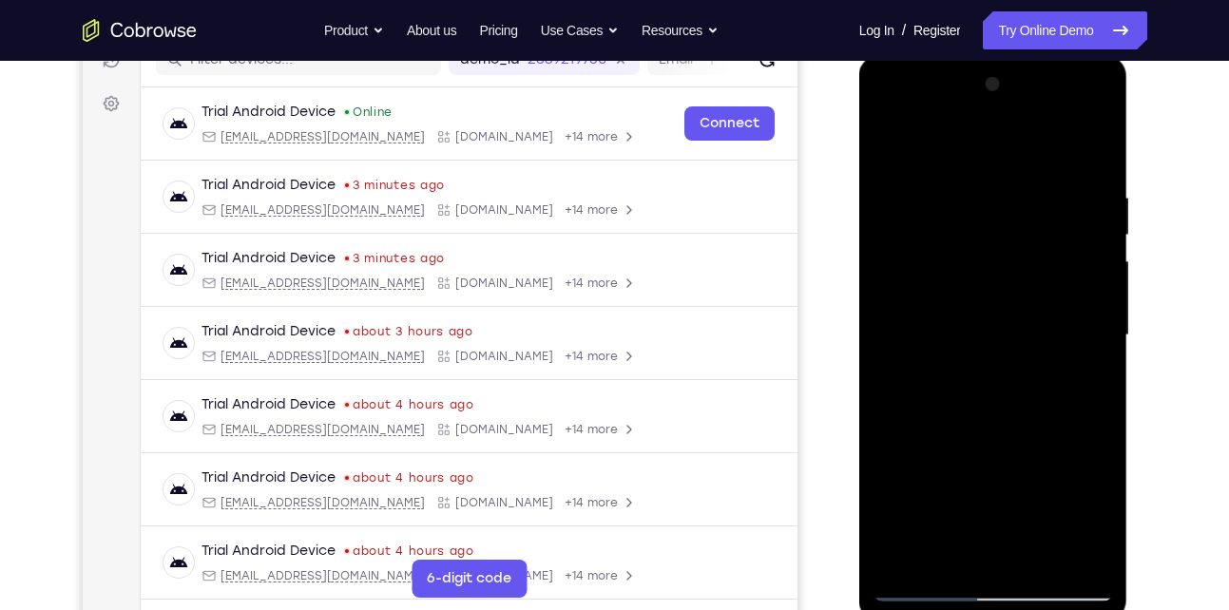
click at [888, 147] on div at bounding box center [994, 335] width 240 height 532
click at [1003, 373] on div at bounding box center [994, 335] width 240 height 532
click at [1080, 380] on div at bounding box center [994, 335] width 240 height 532
click at [1084, 380] on div at bounding box center [994, 335] width 240 height 532
click at [1084, 382] on div at bounding box center [994, 335] width 240 height 532
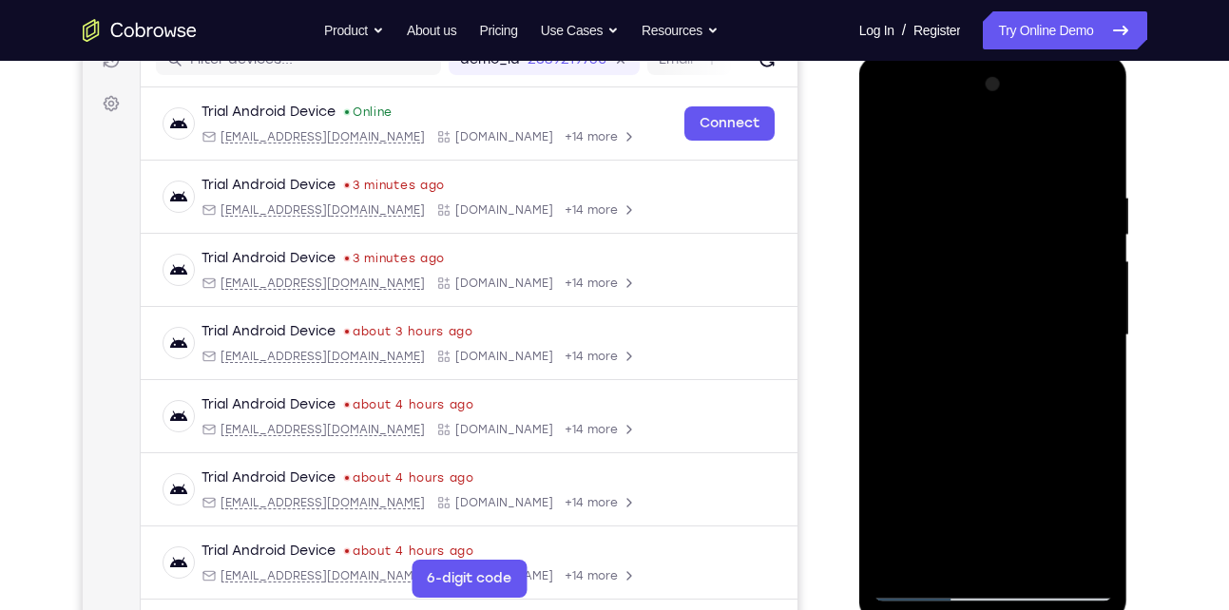
click at [895, 152] on div at bounding box center [994, 335] width 240 height 532
click at [895, 144] on div at bounding box center [994, 335] width 240 height 532
drag, startPoint x: 997, startPoint y: 166, endPoint x: 970, endPoint y: 464, distance: 298.8
click at [970, 464] on div at bounding box center [994, 335] width 240 height 532
click at [971, 189] on div at bounding box center [994, 335] width 240 height 532
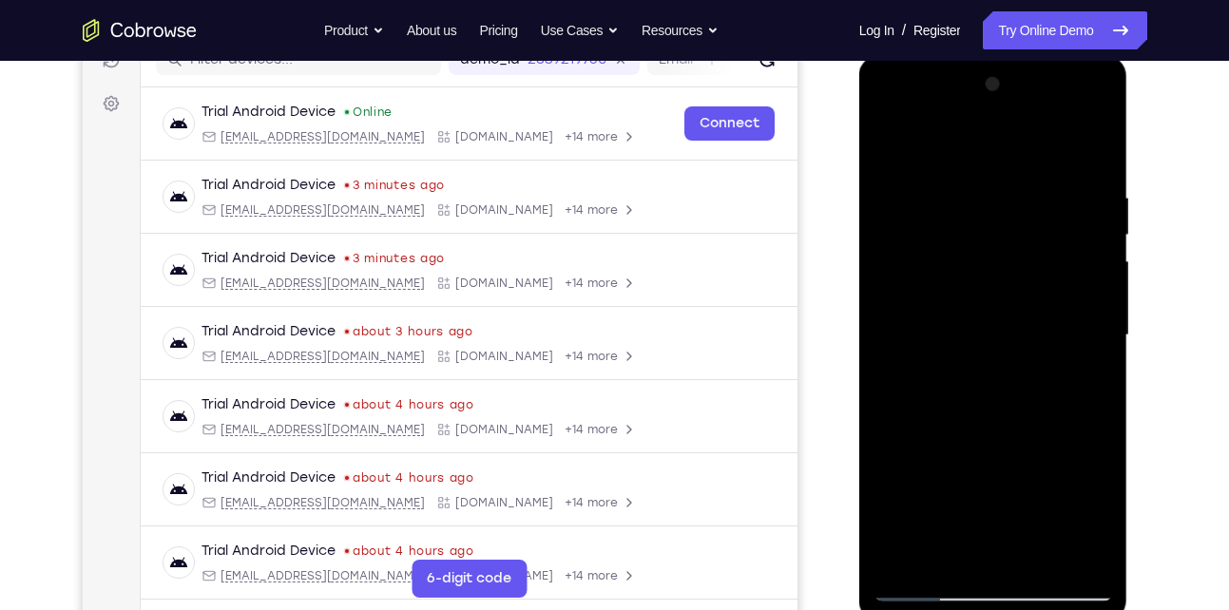
click at [1087, 298] on div at bounding box center [994, 335] width 240 height 532
click at [1091, 305] on div at bounding box center [994, 335] width 240 height 532
click at [1086, 344] on div at bounding box center [994, 335] width 240 height 532
click at [1086, 291] on div at bounding box center [994, 335] width 240 height 532
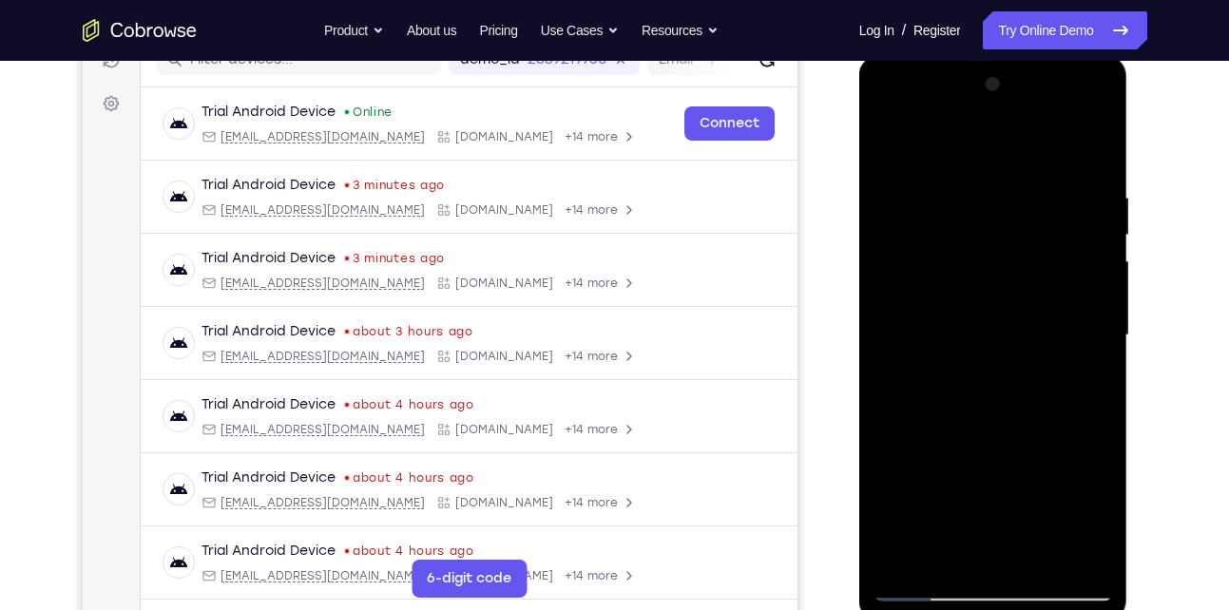
drag, startPoint x: 1084, startPoint y: 315, endPoint x: 965, endPoint y: 317, distance: 118.8
click at [965, 317] on div at bounding box center [994, 335] width 240 height 532
drag, startPoint x: 1059, startPoint y: 311, endPoint x: 1019, endPoint y: 312, distance: 39.9
click at [1019, 312] on div at bounding box center [994, 335] width 240 height 532
drag, startPoint x: 1089, startPoint y: 282, endPoint x: 969, endPoint y: 286, distance: 120.8
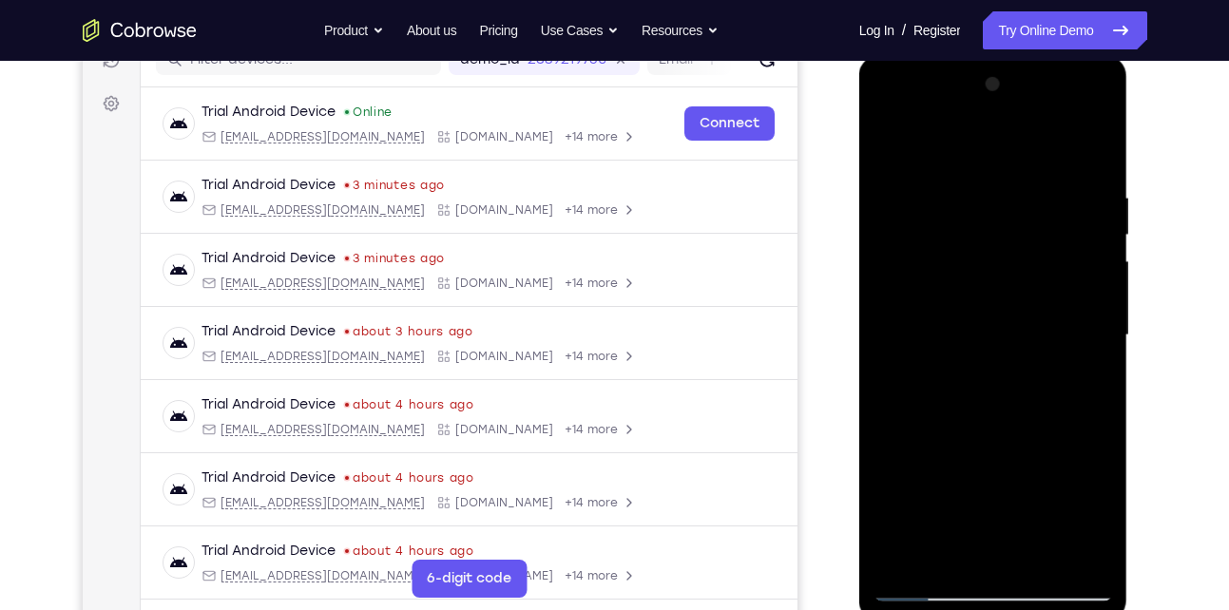
click at [969, 286] on div at bounding box center [994, 335] width 240 height 532
drag, startPoint x: 1083, startPoint y: 269, endPoint x: 1008, endPoint y: 283, distance: 76.4
click at [1008, 283] on div at bounding box center [994, 335] width 240 height 532
drag, startPoint x: 1083, startPoint y: 282, endPoint x: 989, endPoint y: 291, distance: 94.5
click at [989, 291] on div at bounding box center [994, 335] width 240 height 532
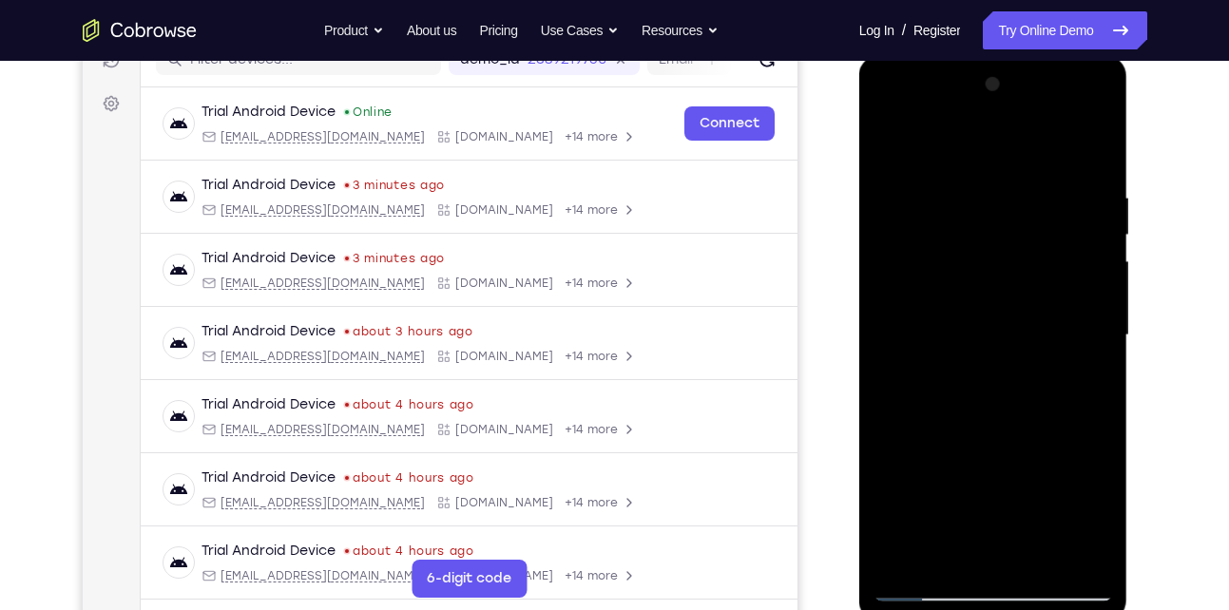
drag, startPoint x: 1067, startPoint y: 282, endPoint x: 960, endPoint y: 281, distance: 106.5
click at [960, 281] on div at bounding box center [994, 335] width 240 height 532
drag, startPoint x: 1074, startPoint y: 314, endPoint x: 1009, endPoint y: 314, distance: 64.6
click at [1009, 314] on div at bounding box center [994, 335] width 240 height 532
click at [1090, 213] on div at bounding box center [994, 335] width 240 height 532
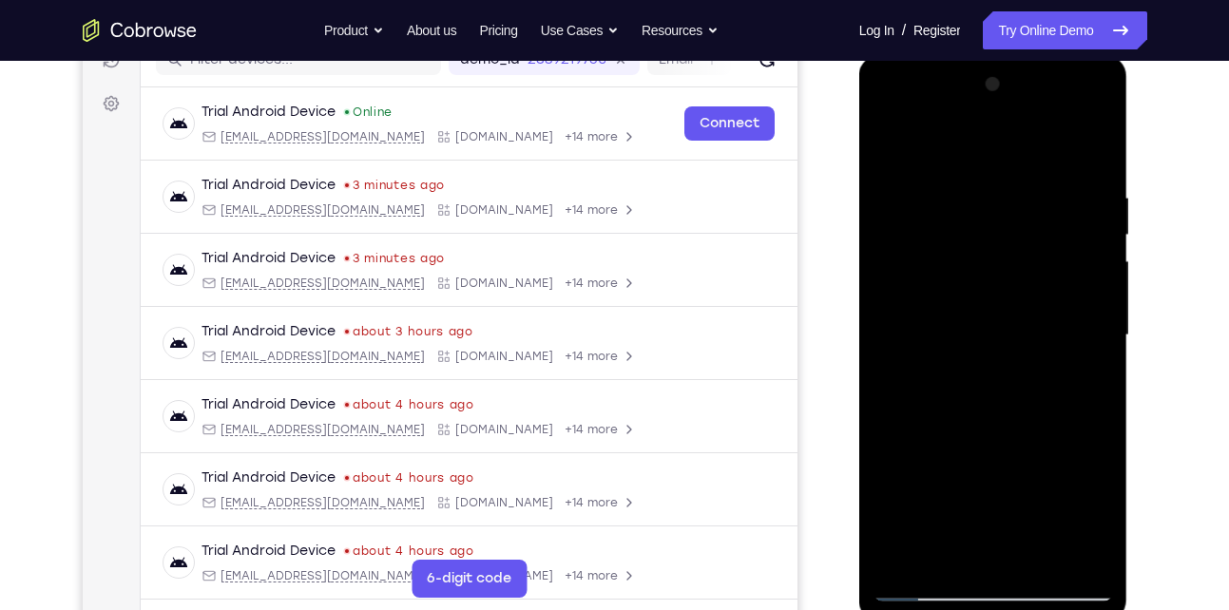
click at [1090, 213] on div at bounding box center [994, 335] width 240 height 532
click at [1085, 264] on div at bounding box center [994, 335] width 240 height 532
click at [1084, 292] on div at bounding box center [994, 335] width 240 height 532
drag, startPoint x: 1084, startPoint y: 292, endPoint x: 919, endPoint y: 276, distance: 165.2
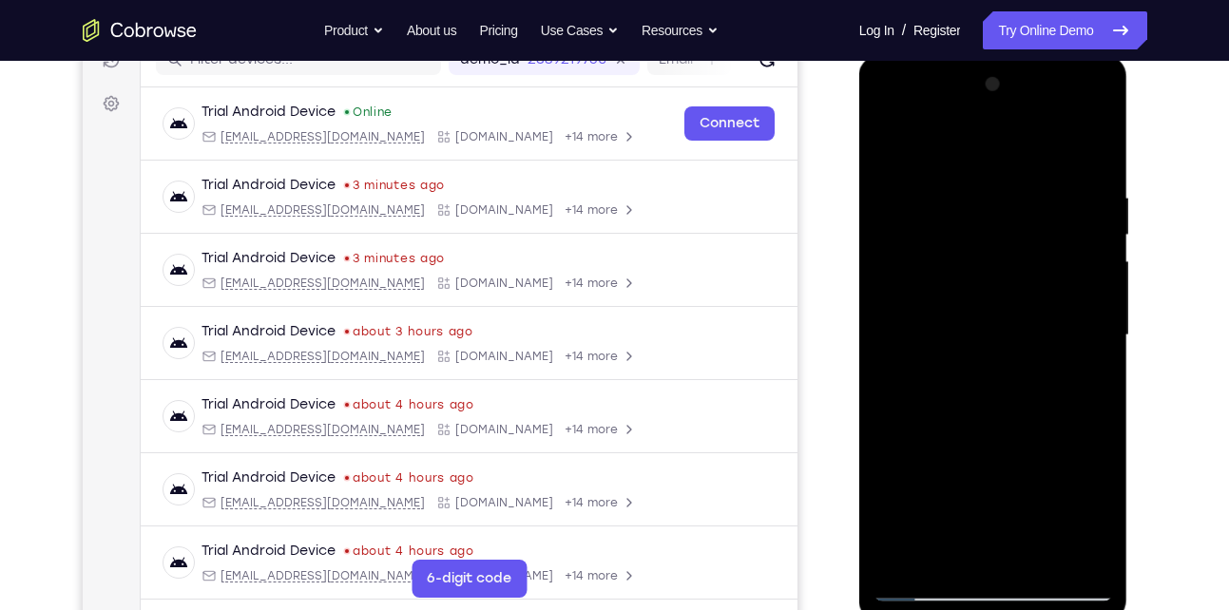
click at [919, 276] on div at bounding box center [994, 335] width 240 height 532
drag, startPoint x: 1081, startPoint y: 327, endPoint x: 979, endPoint y: 322, distance: 101.8
click at [979, 322] on div at bounding box center [994, 335] width 240 height 532
click at [1088, 157] on div at bounding box center [994, 335] width 240 height 532
click at [1088, 152] on div at bounding box center [994, 335] width 240 height 532
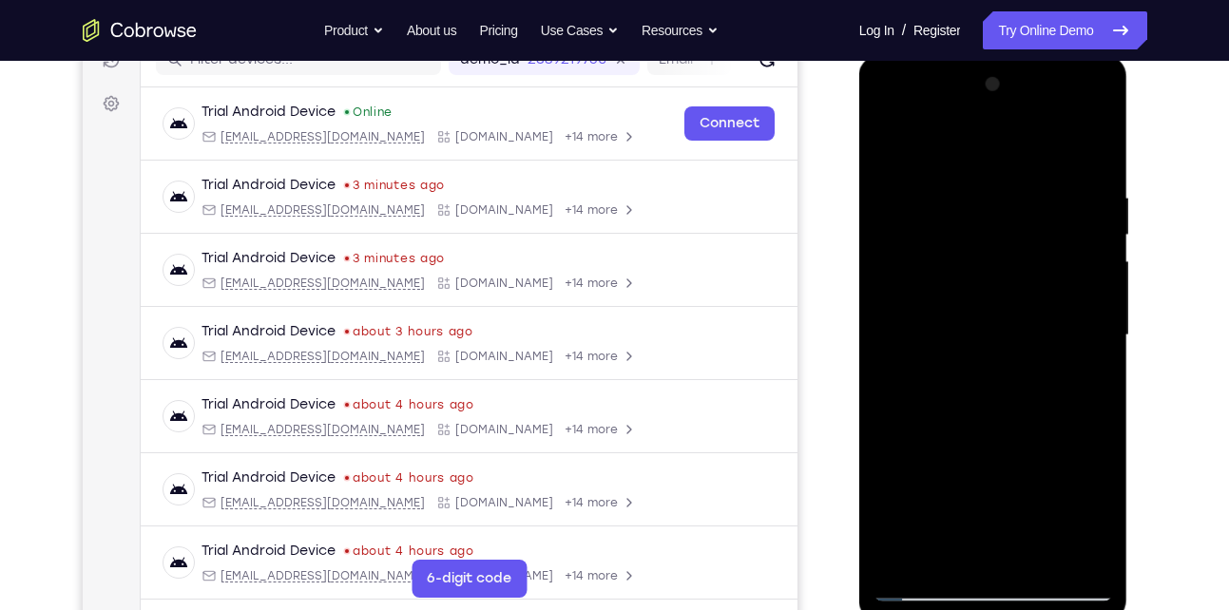
click at [1088, 152] on div at bounding box center [994, 335] width 240 height 532
click at [1091, 152] on div at bounding box center [994, 335] width 240 height 532
click at [1089, 152] on div at bounding box center [994, 335] width 240 height 532
click at [1003, 106] on div at bounding box center [994, 335] width 240 height 532
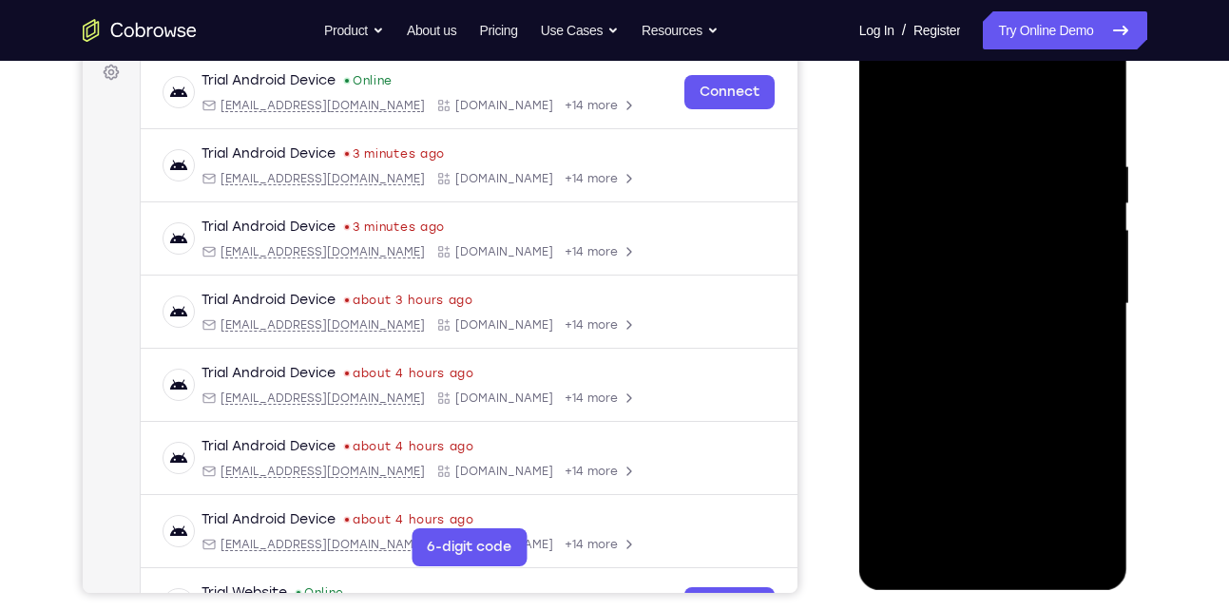
scroll to position [292, 0]
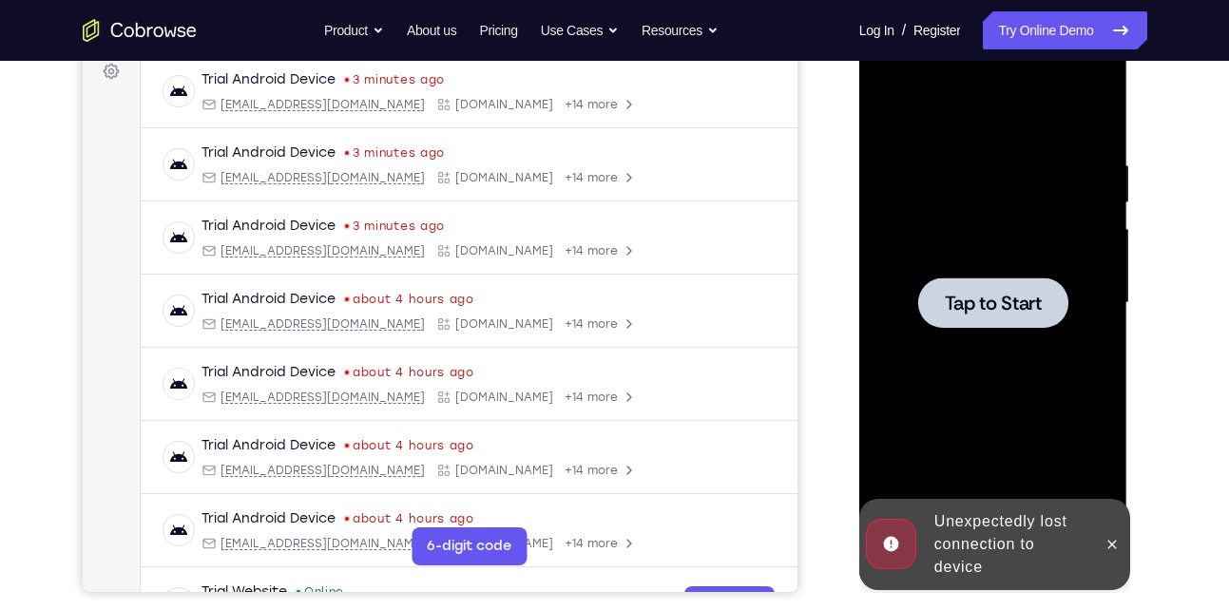
click at [1106, 376] on div at bounding box center [994, 303] width 240 height 532
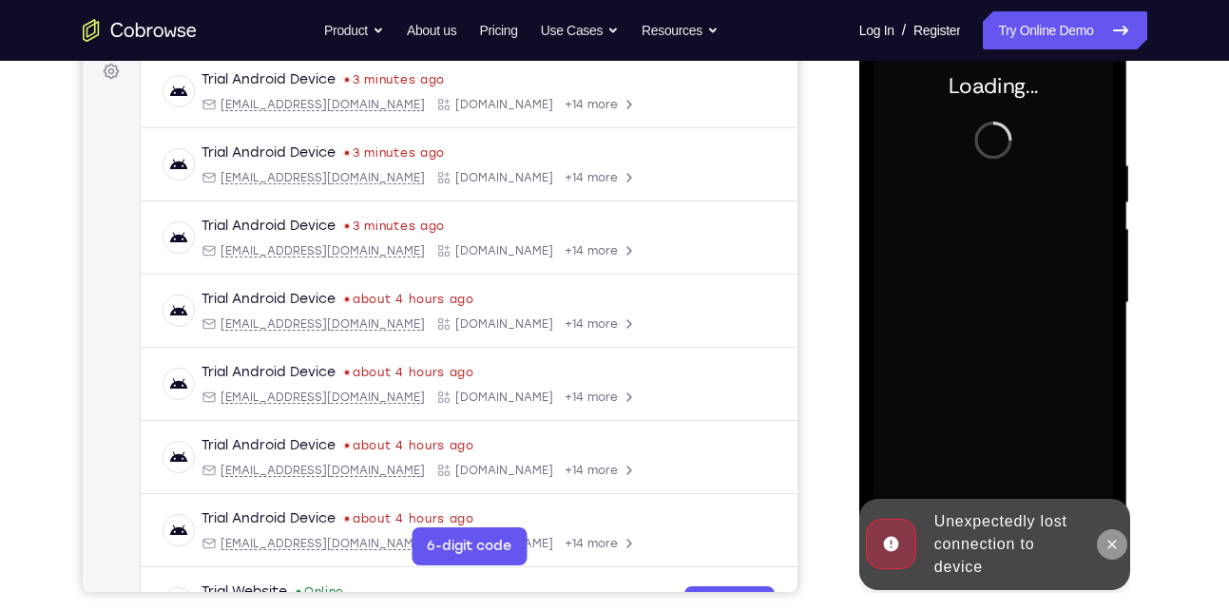
click at [1115, 539] on icon at bounding box center [1112, 544] width 15 height 15
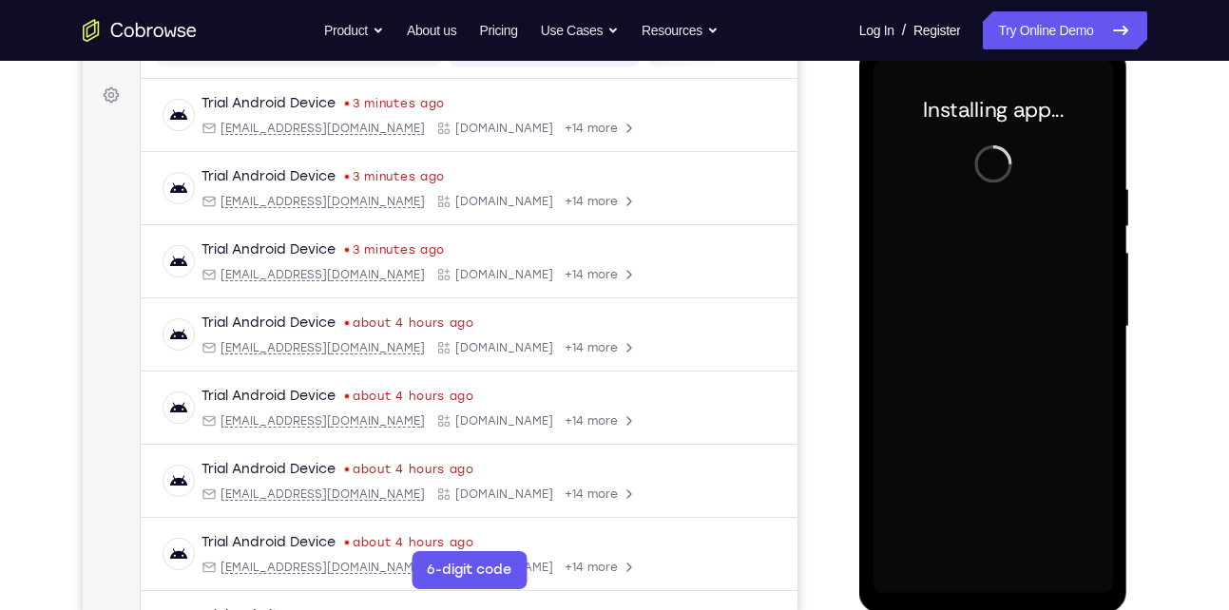
scroll to position [276, 0]
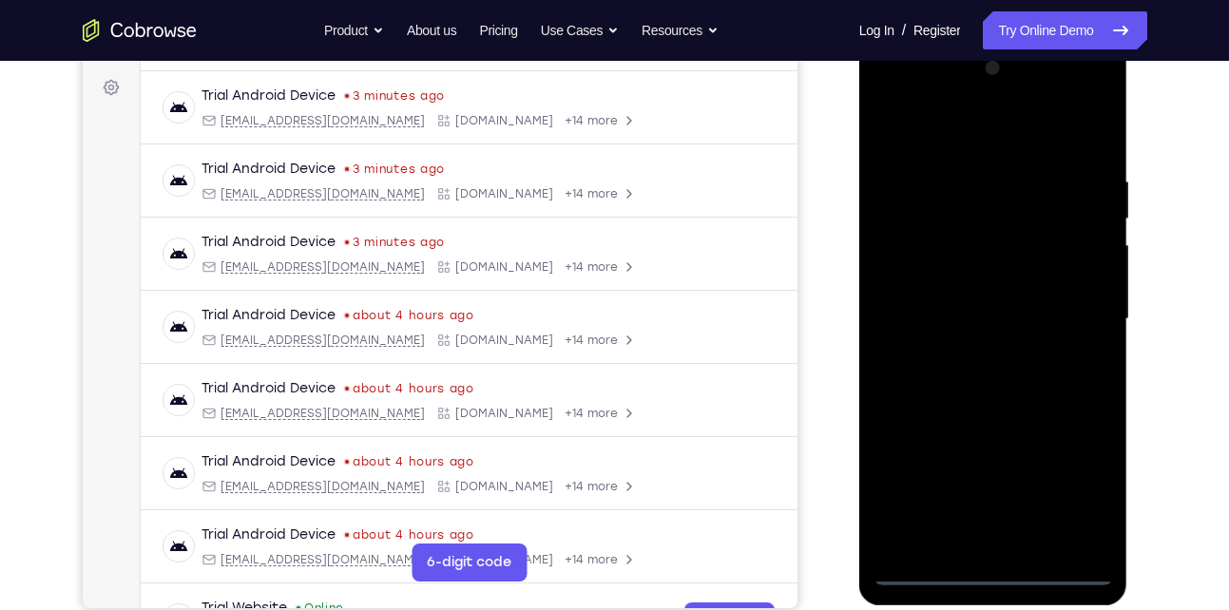
click at [995, 572] on div at bounding box center [994, 319] width 240 height 532
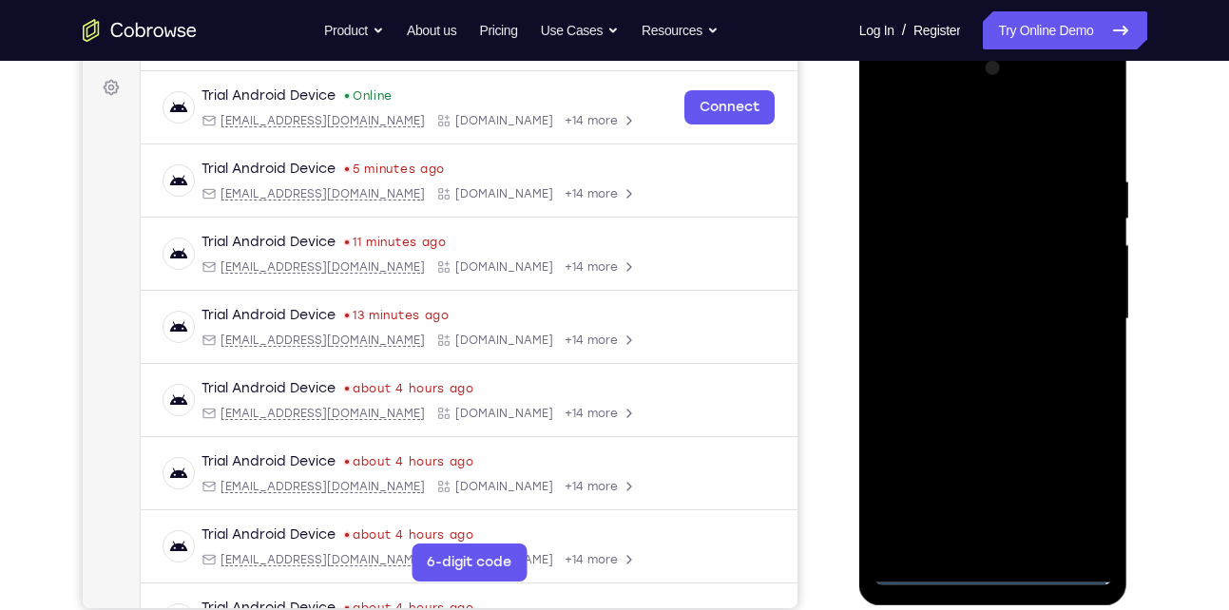
click at [1086, 500] on div at bounding box center [994, 319] width 240 height 532
click at [908, 93] on div at bounding box center [994, 319] width 240 height 532
click at [1067, 317] on div at bounding box center [994, 319] width 240 height 532
click at [976, 358] on div at bounding box center [994, 319] width 240 height 532
click at [998, 311] on div at bounding box center [994, 319] width 240 height 532
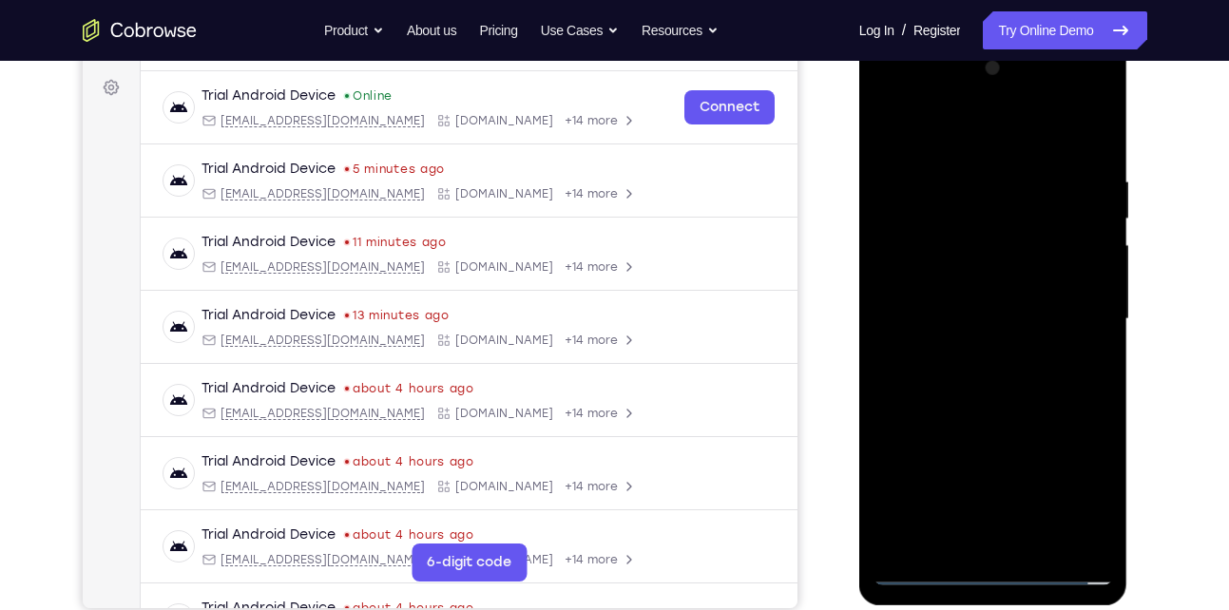
click at [958, 282] on div at bounding box center [994, 319] width 240 height 532
click at [939, 321] on div at bounding box center [994, 319] width 240 height 532
click at [924, 387] on div at bounding box center [994, 319] width 240 height 532
click at [979, 404] on div at bounding box center [994, 319] width 240 height 532
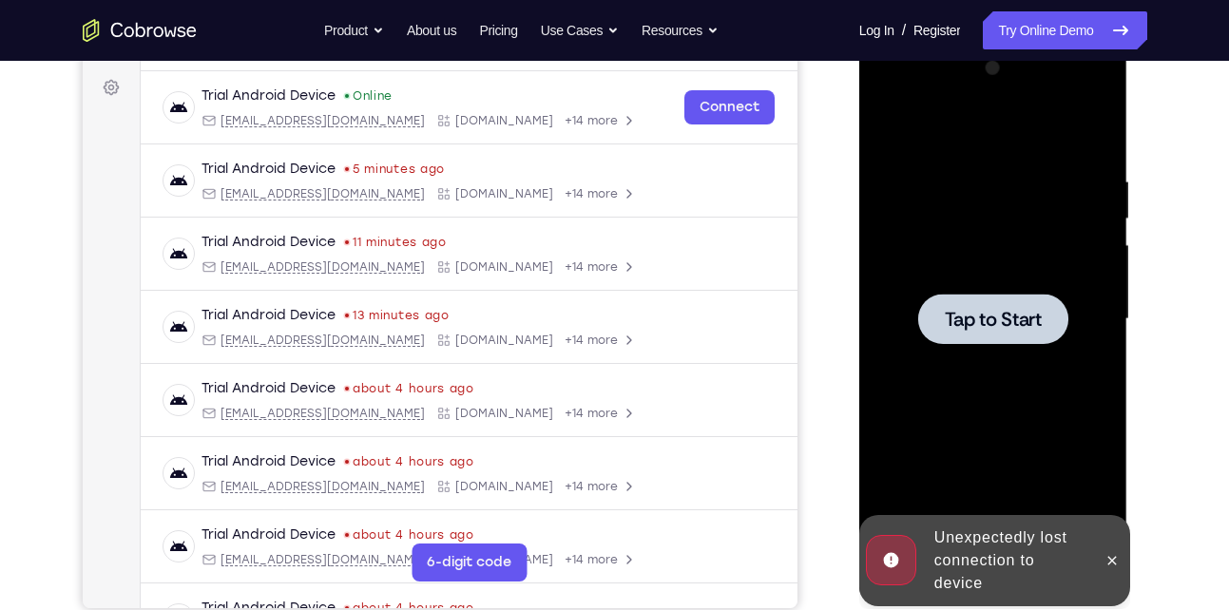
click at [1002, 310] on span "Tap to Start" at bounding box center [993, 319] width 97 height 19
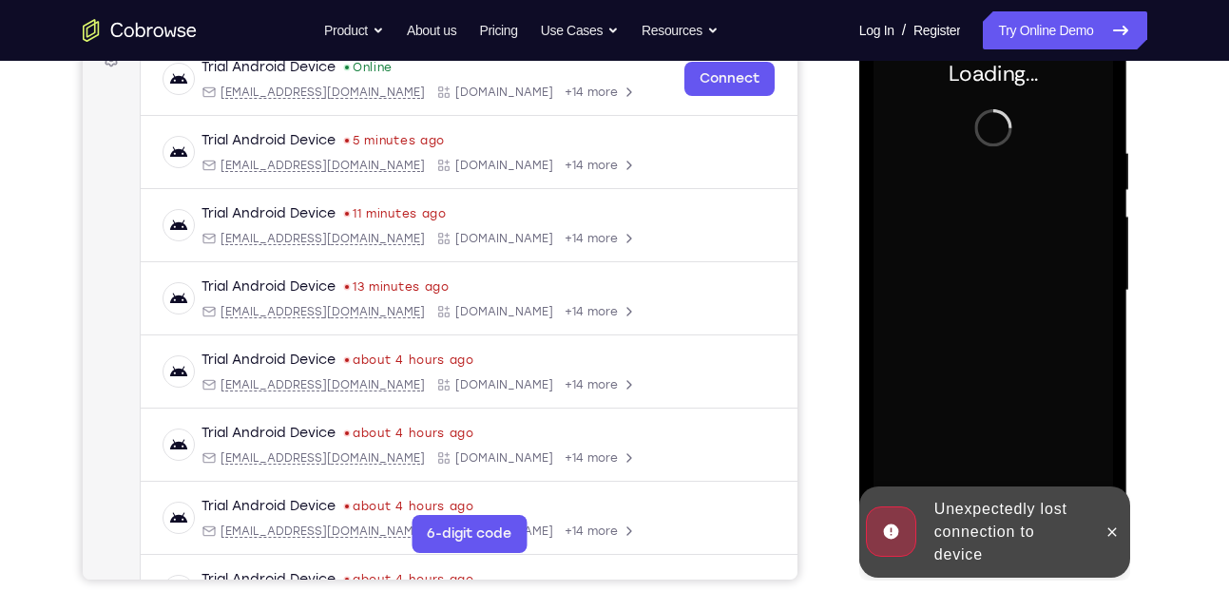
scroll to position [305, 0]
click at [1105, 525] on icon at bounding box center [1112, 531] width 15 height 15
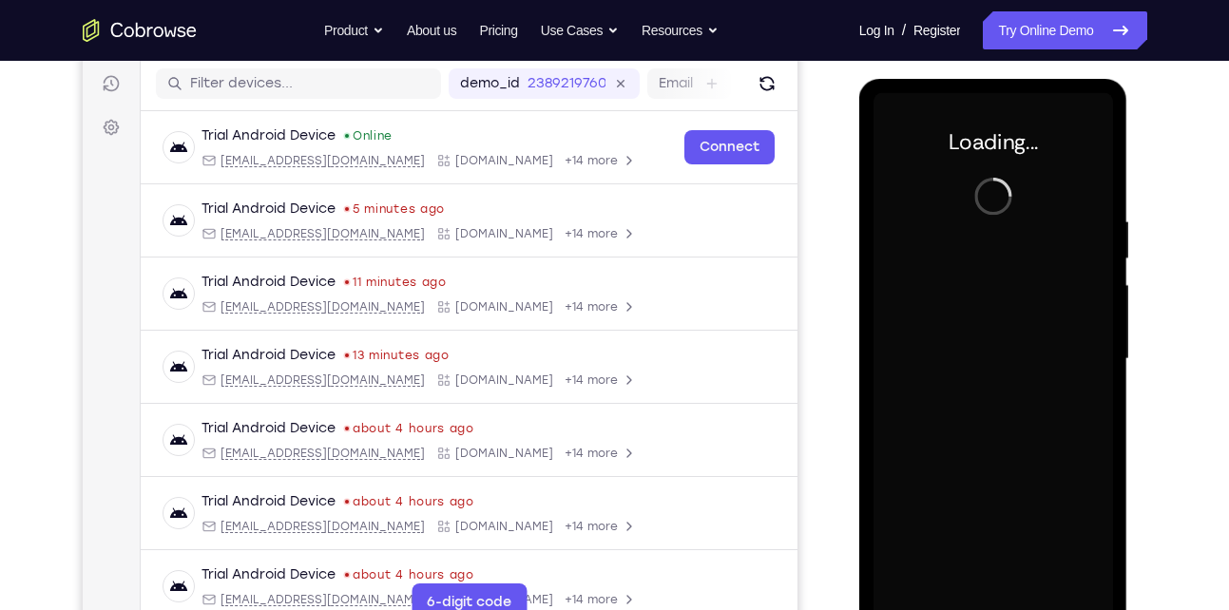
scroll to position [232, 0]
